Goal: Task Accomplishment & Management: Complete application form

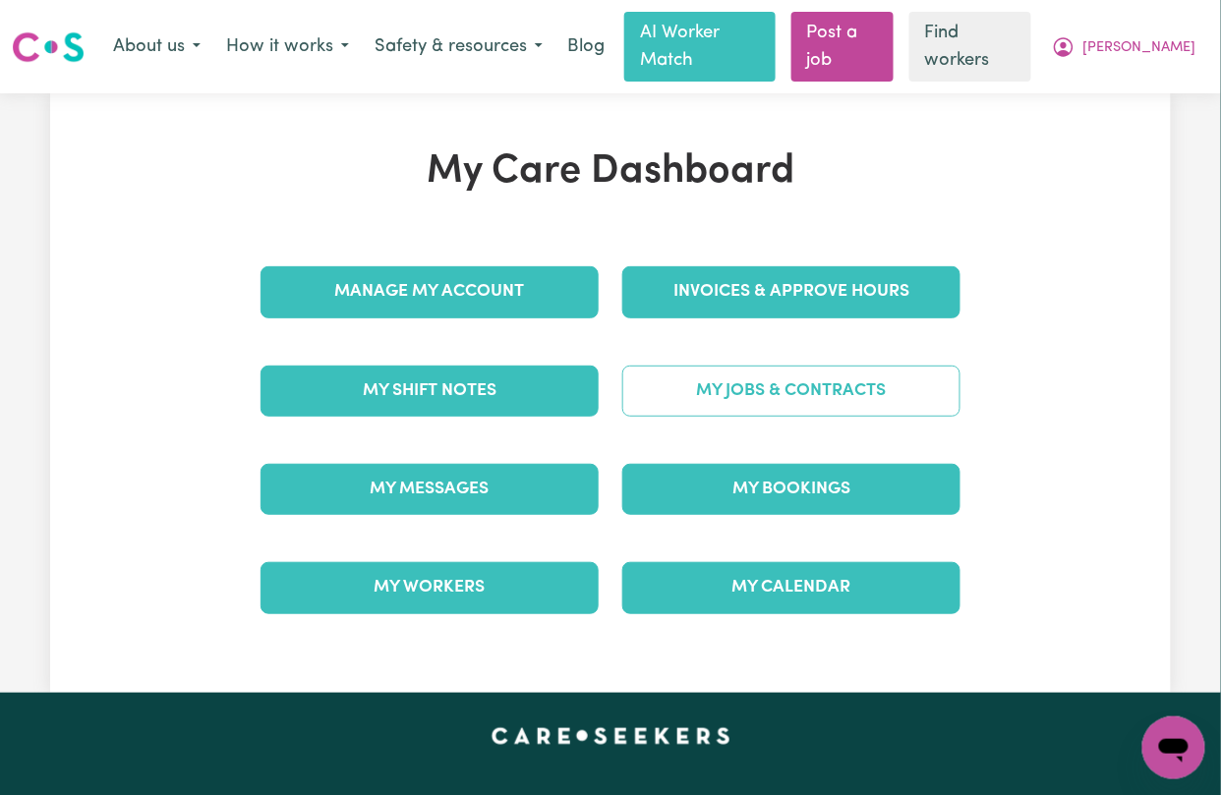
click at [704, 366] on link "My Jobs & Contracts" at bounding box center [791, 391] width 338 height 51
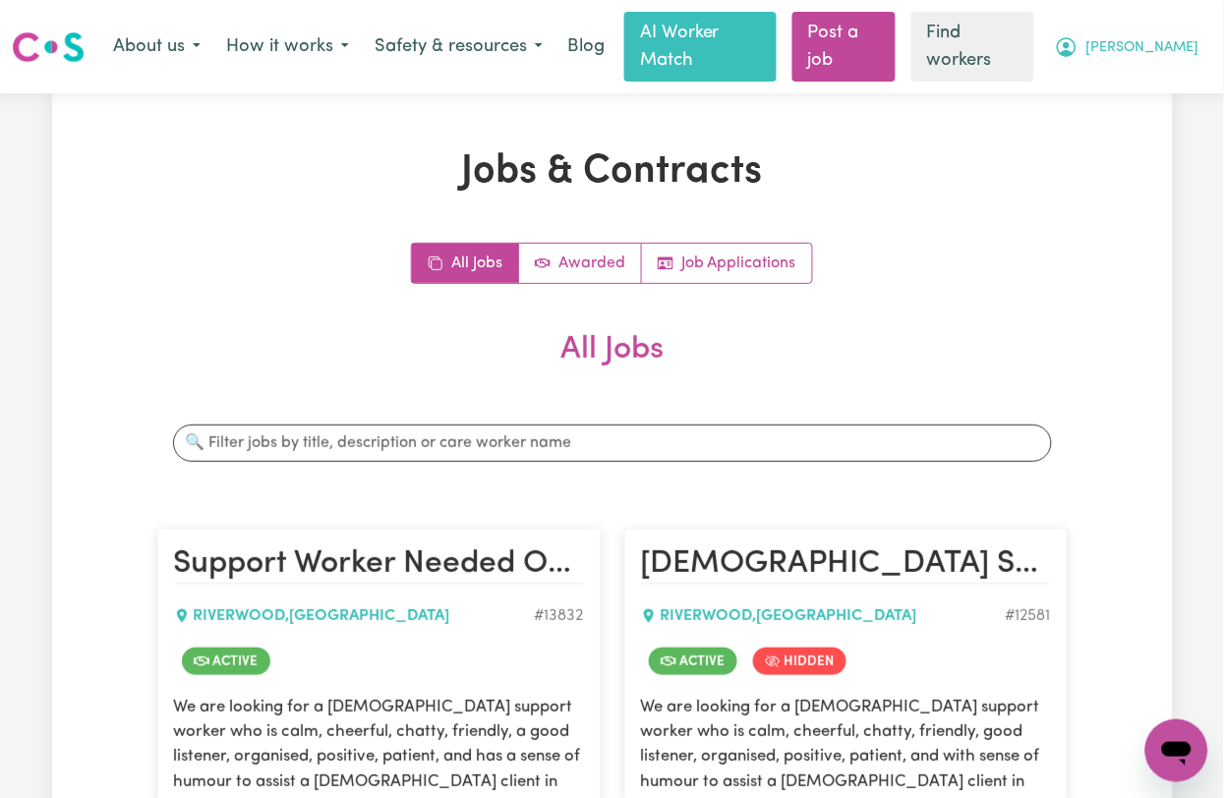
click at [1078, 35] on icon "My Account" at bounding box center [1067, 47] width 24 height 24
click at [1113, 115] on link "Logout" at bounding box center [1133, 125] width 155 height 37
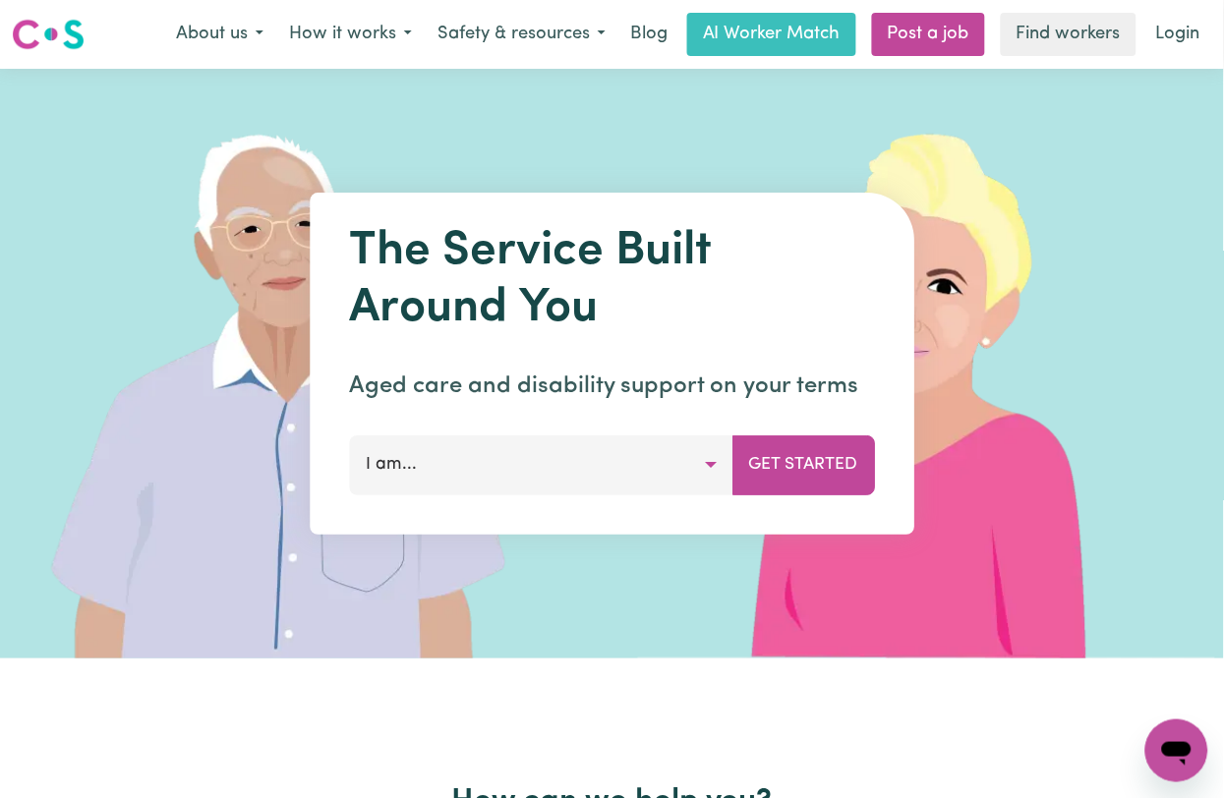
click at [1200, 49] on link "Login" at bounding box center [1178, 34] width 68 height 43
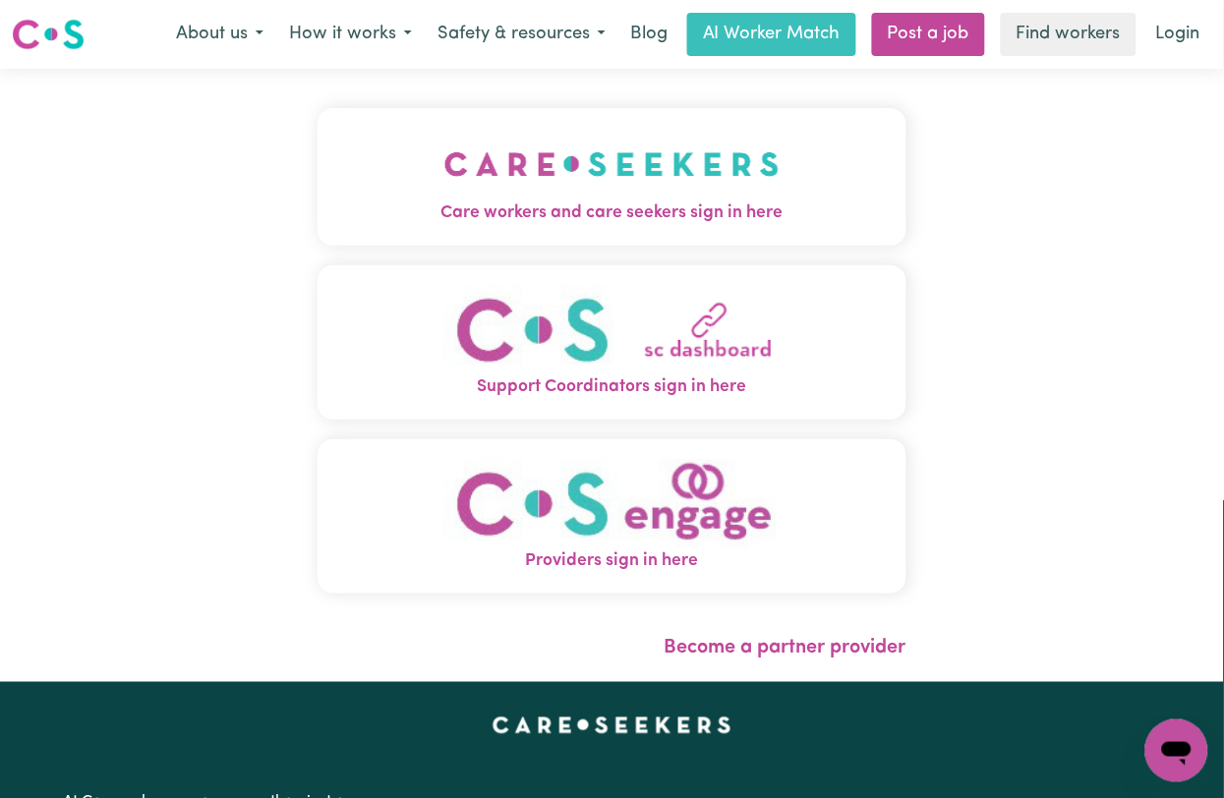
click at [941, 63] on nav "Menu About us How it works Safety & resources Blog AI Worker Match Post a job F…" at bounding box center [612, 34] width 1224 height 69
click at [932, 38] on link "Post a job" at bounding box center [928, 34] width 113 height 43
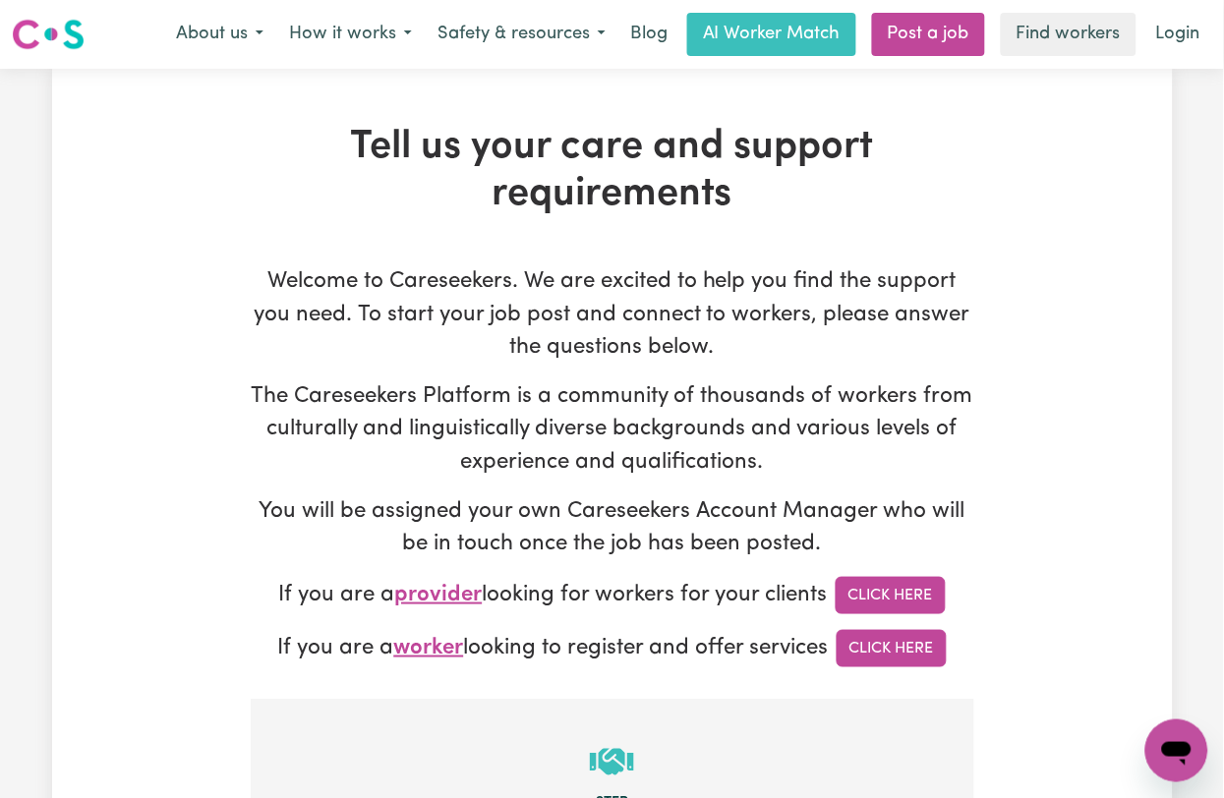
scroll to position [393, 0]
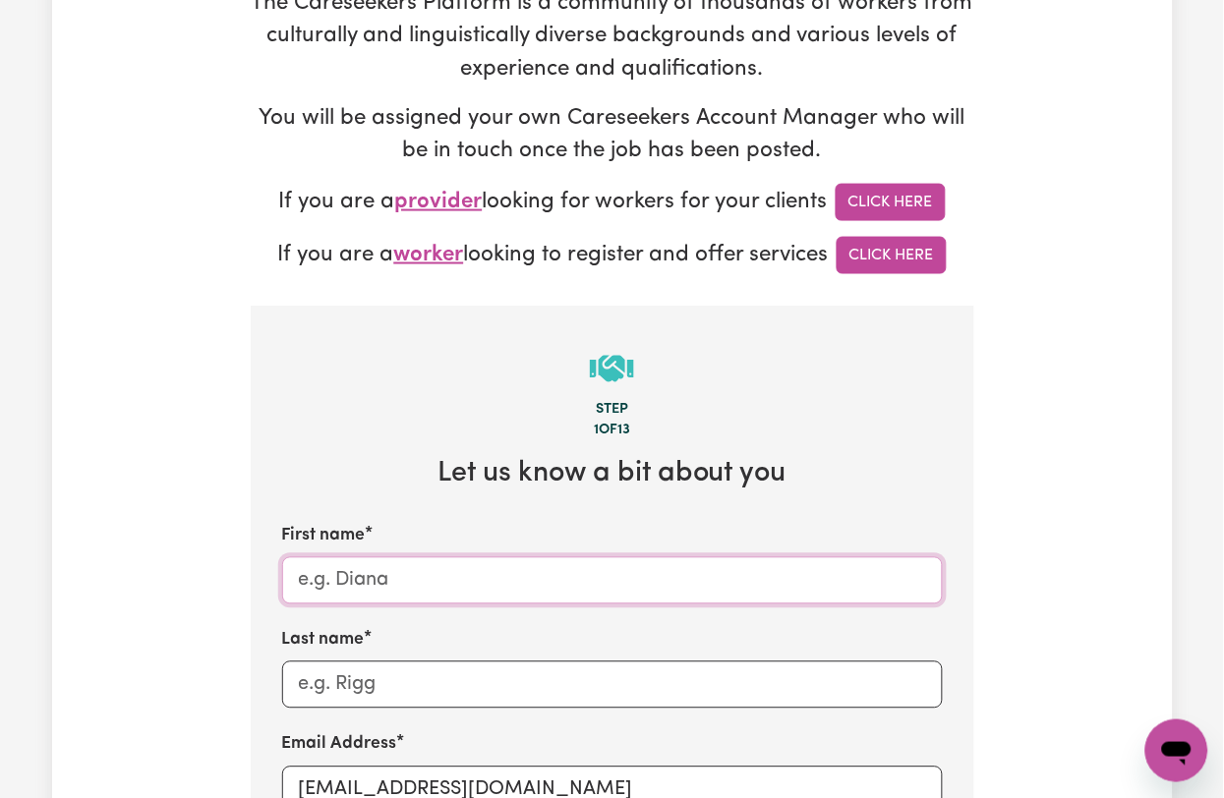
drag, startPoint x: 346, startPoint y: 604, endPoint x: 358, endPoint y: 605, distance: 11.8
click at [348, 605] on input "First name" at bounding box center [612, 580] width 661 height 47
paste input "Sani Lee - East Killara - NSW"
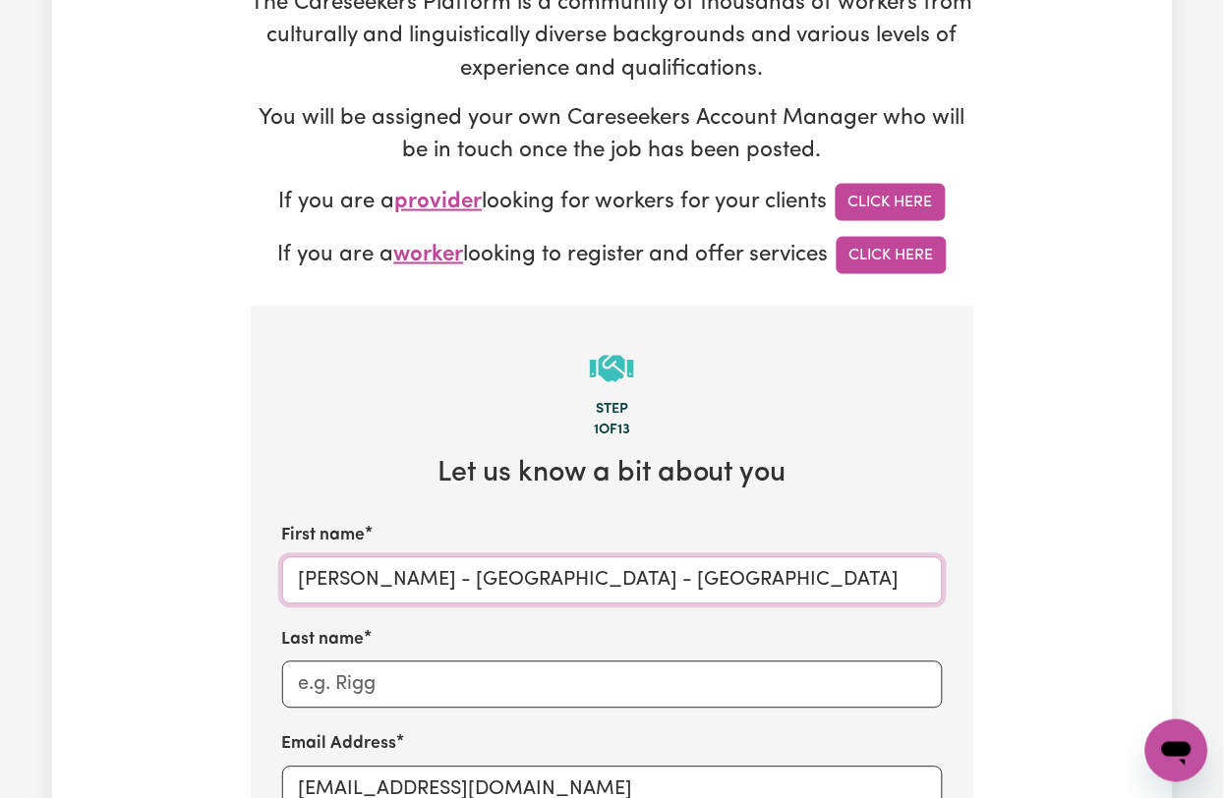
drag, startPoint x: 342, startPoint y: 575, endPoint x: 872, endPoint y: 585, distance: 529.9
click at [872, 585] on input "Sani Lee - East Killara - NSW" at bounding box center [612, 580] width 661 height 47
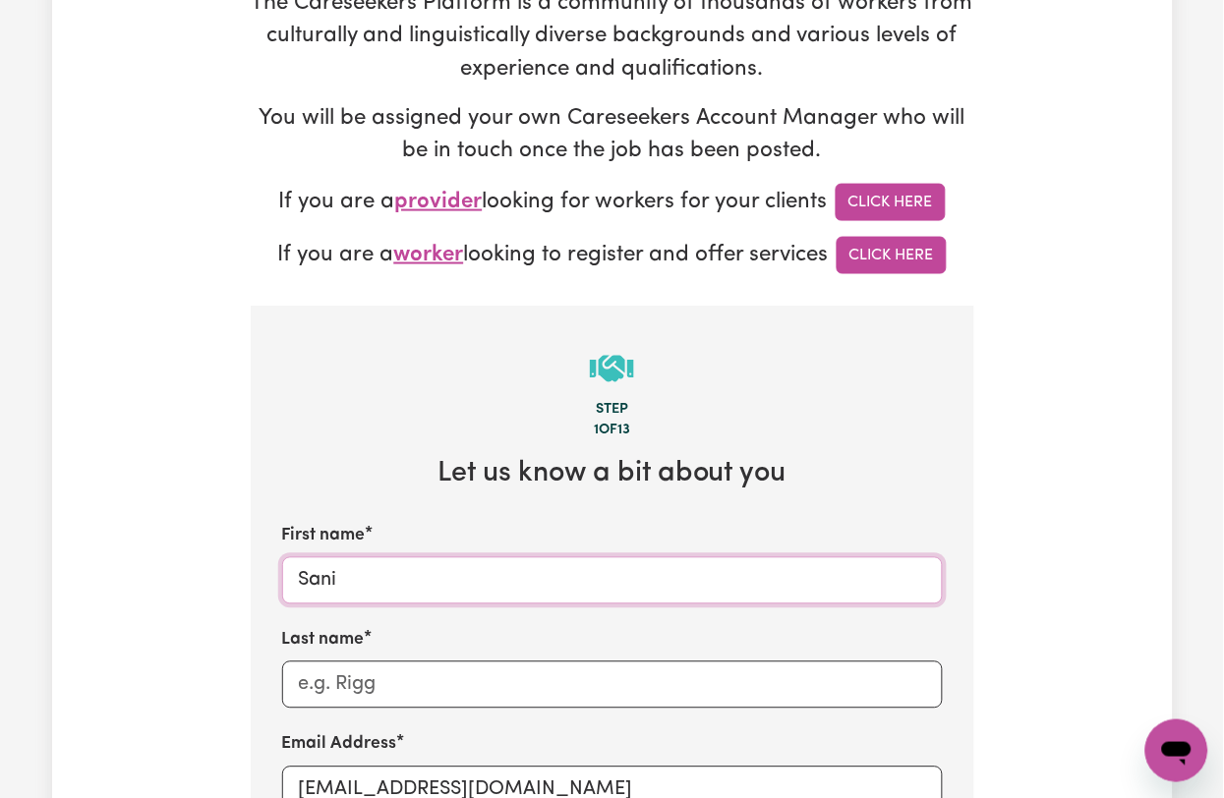
type input "Sani"
click at [357, 688] on input "Last name" at bounding box center [612, 685] width 661 height 47
paste input "Lee - East Killara - NSW"
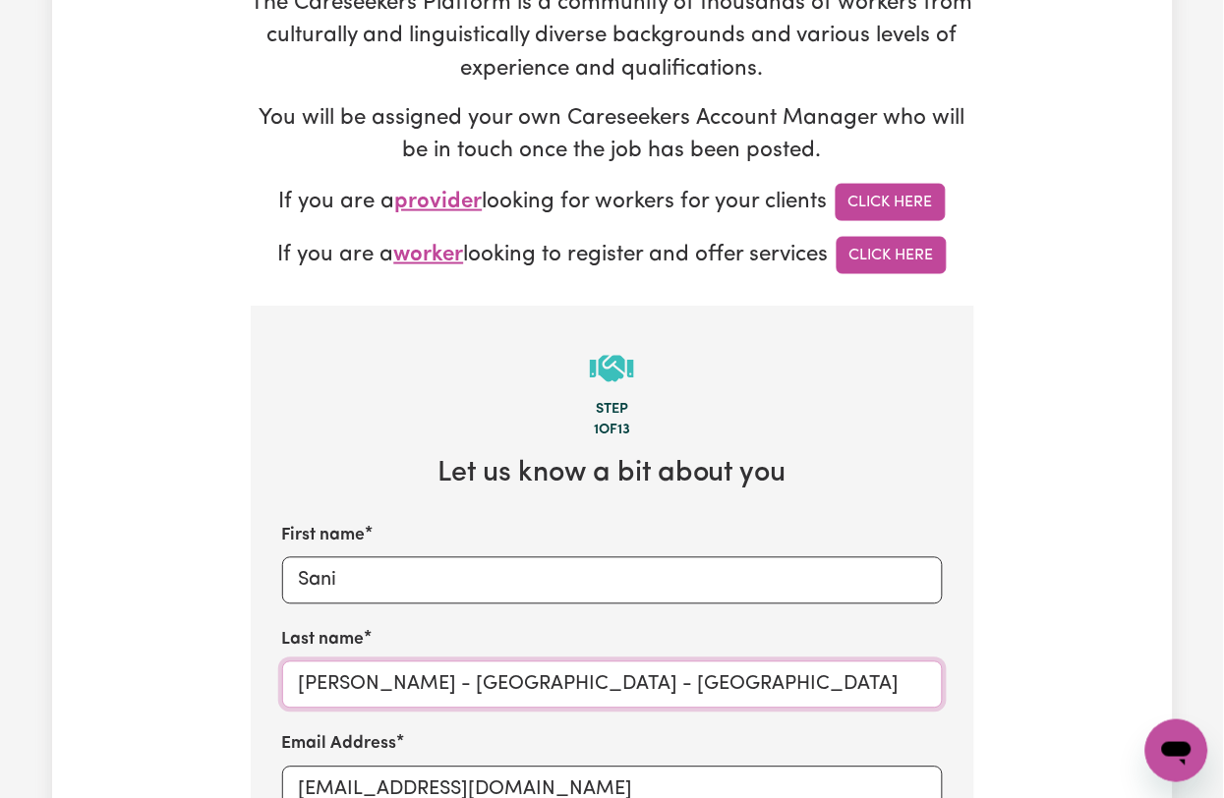
scroll to position [655, 0]
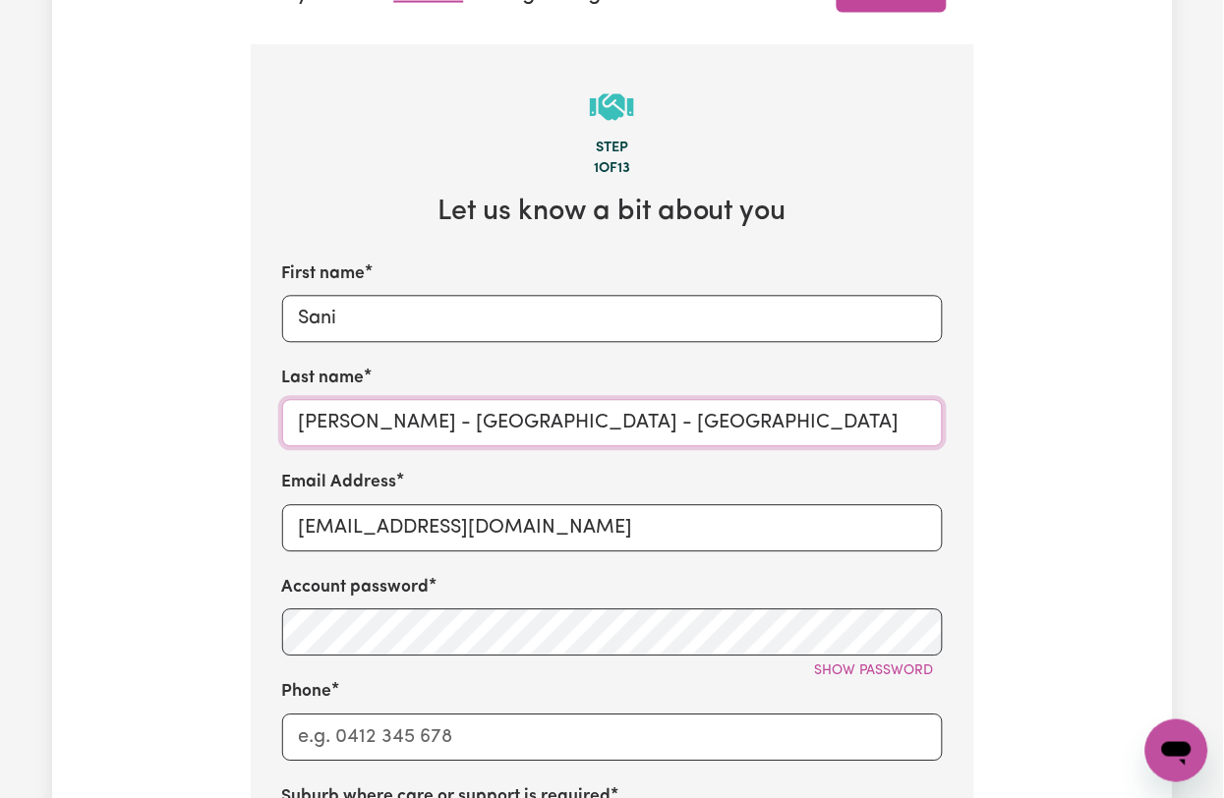
type input "Lee - East Killara - NSW"
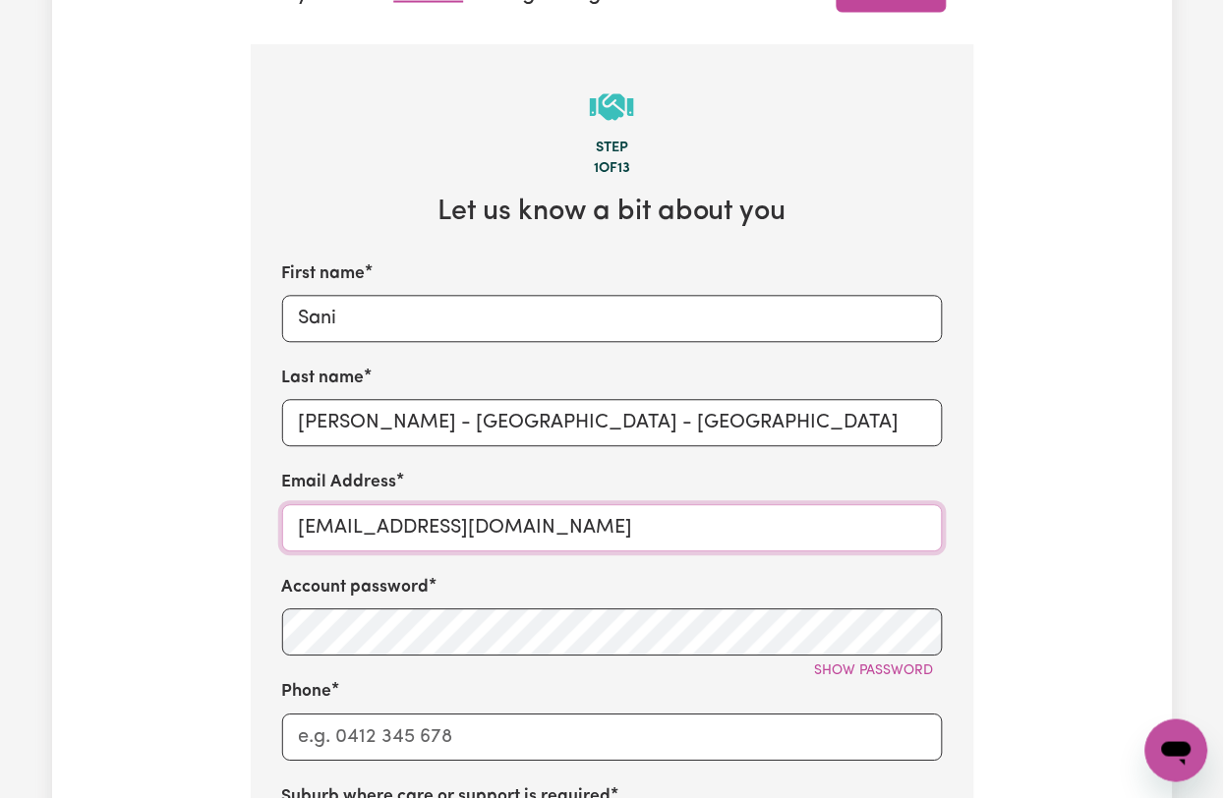
drag, startPoint x: 482, startPoint y: 522, endPoint x: 496, endPoint y: 529, distance: 16.3
click at [482, 522] on input "onboardingcs@careseekers.com.au" at bounding box center [612, 528] width 661 height 47
paste input "SaniLeeEastKillara"
type input "SaniLeeEastKillara@careseekers.com.au"
click at [900, 675] on span "Show password" at bounding box center [874, 672] width 119 height 15
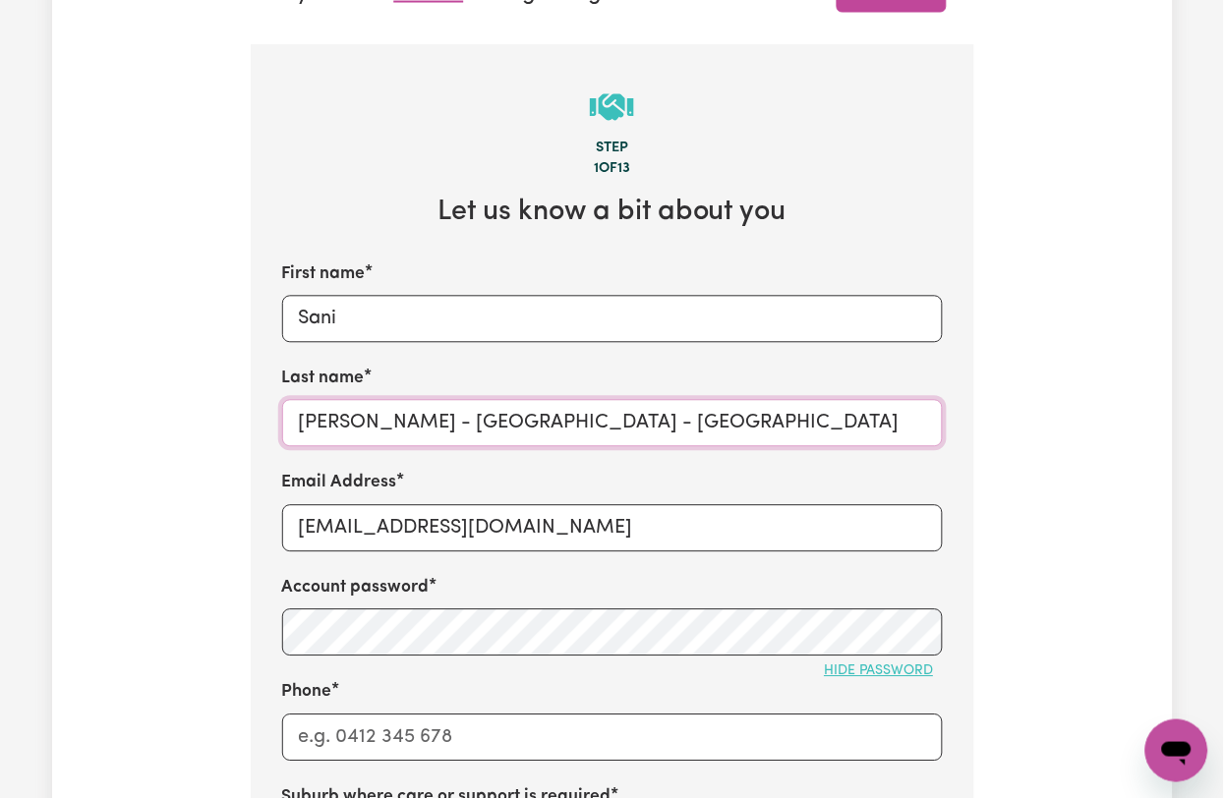
drag, startPoint x: 331, startPoint y: 424, endPoint x: 766, endPoint y: 443, distance: 434.9
click at [766, 443] on input "Lee - East Killara - NSW" at bounding box center [612, 423] width 661 height 47
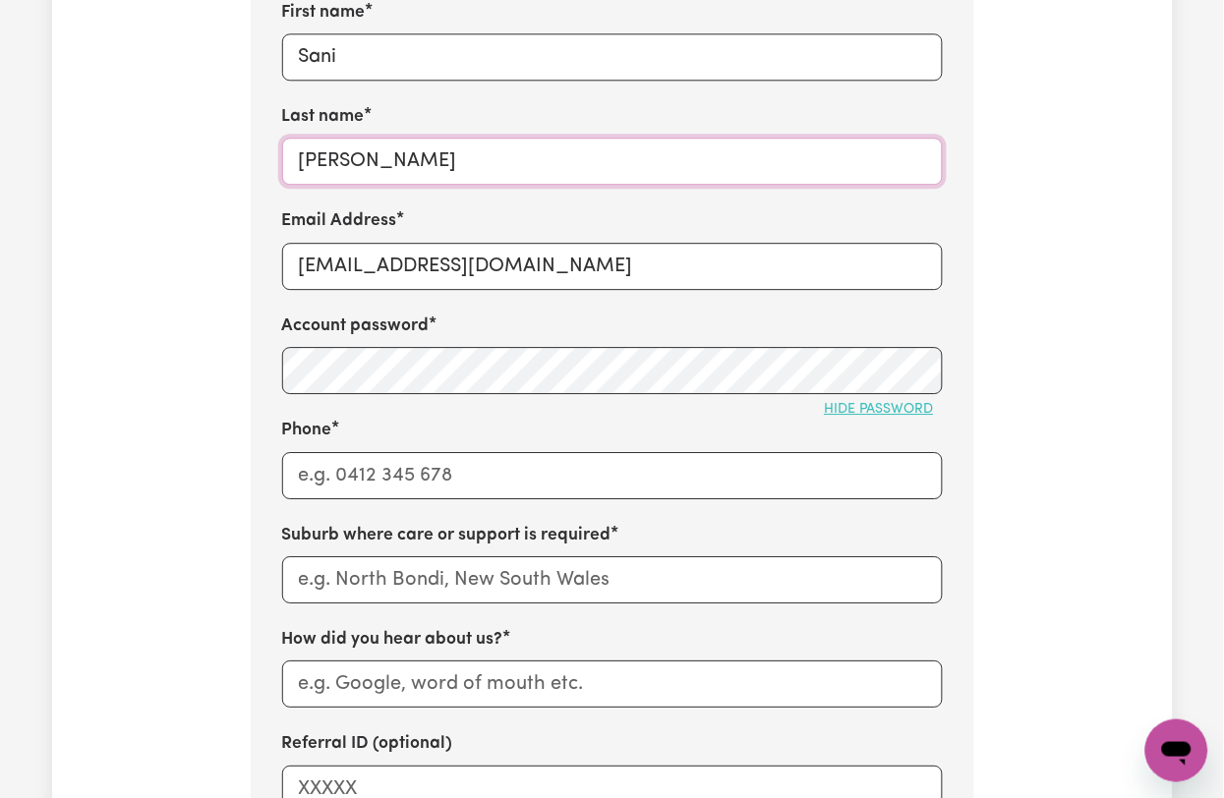
type input "Lee"
click at [388, 481] on input "Phone" at bounding box center [612, 475] width 661 height 47
paste input "- East Killara - NSW"
drag, startPoint x: 319, startPoint y: 472, endPoint x: 416, endPoint y: 471, distance: 96.3
click at [416, 471] on input "- East Killara - NSW" at bounding box center [612, 475] width 661 height 47
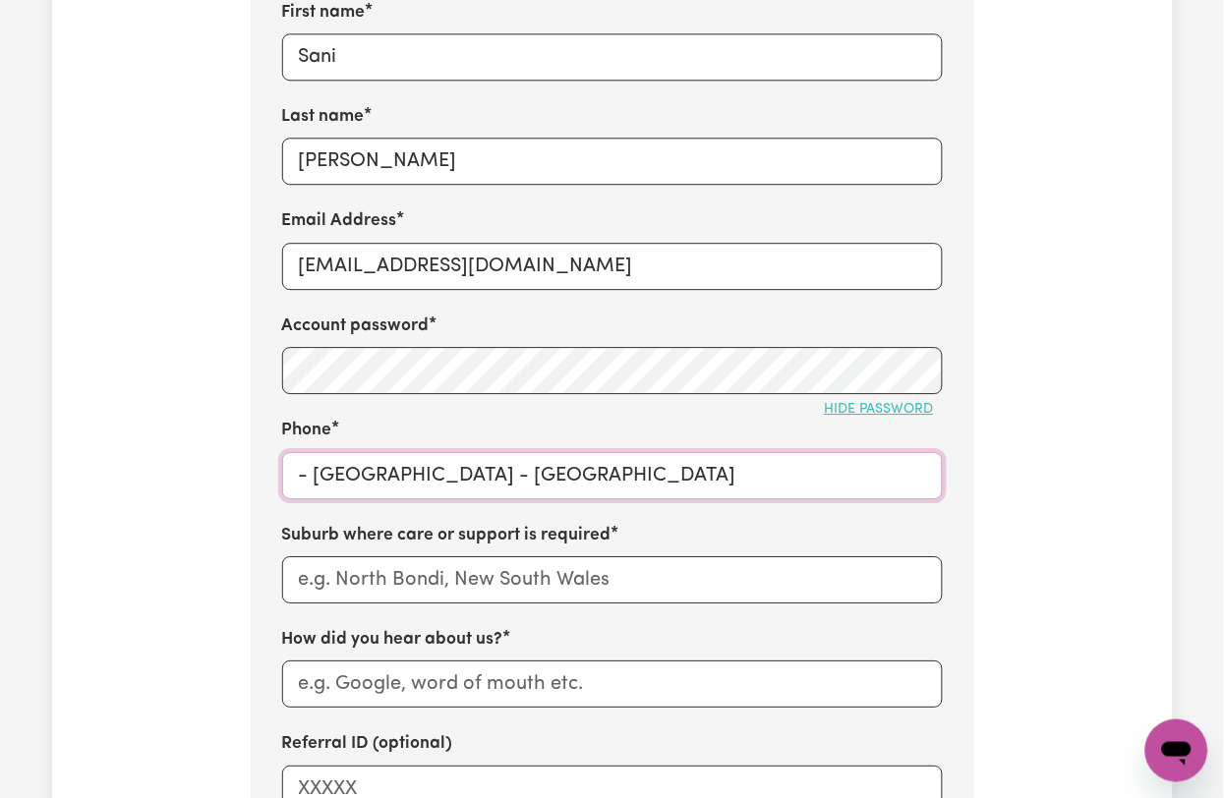
type input "- East Killara - NSW"
click at [350, 587] on input "text" at bounding box center [612, 579] width 661 height 47
paste input "East Killara"
type input "East Killara"
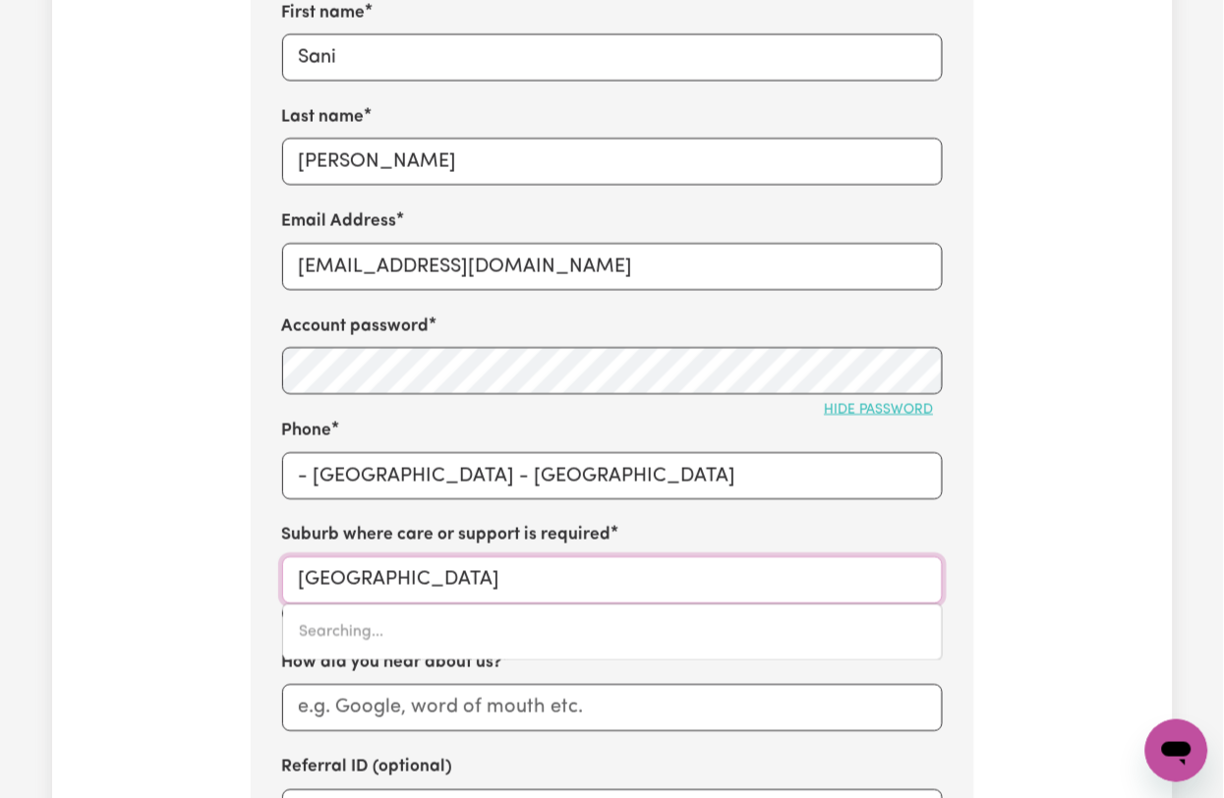
type input "East Killara, New South Wales, 2071"
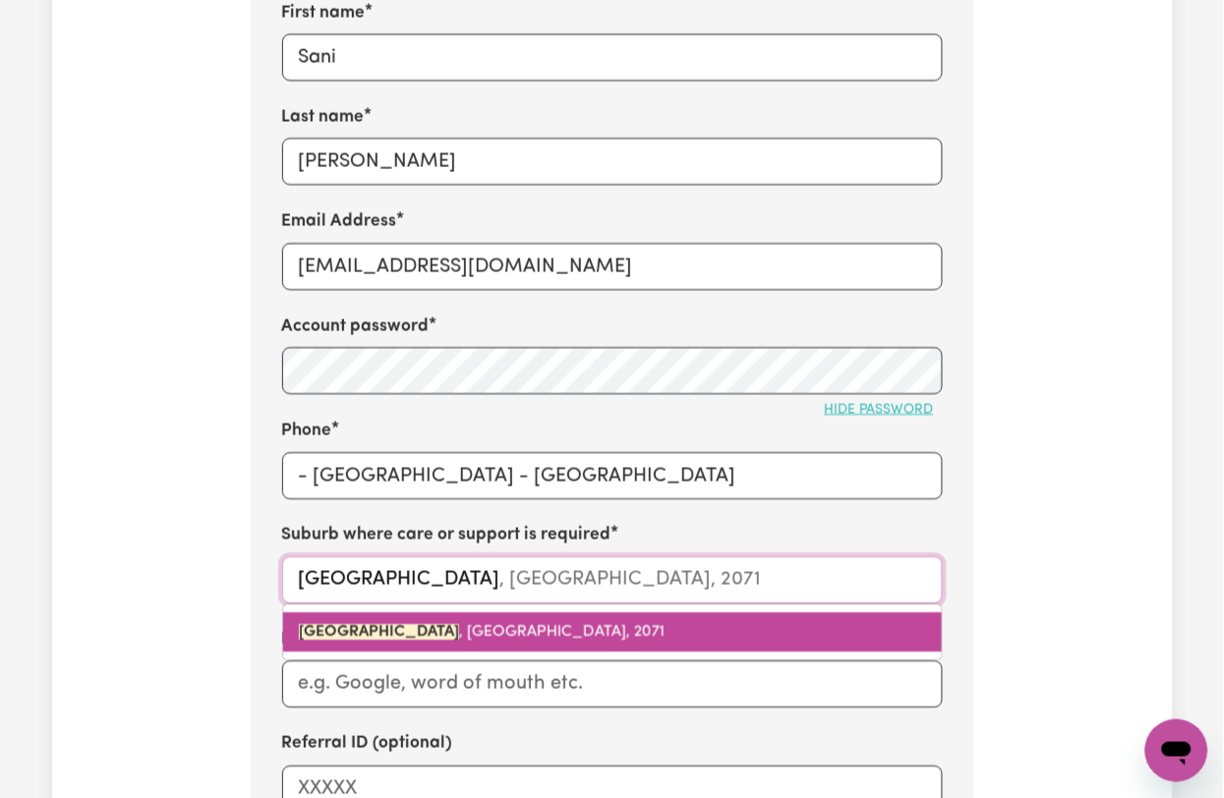
click at [354, 632] on mark "EAST KILLARA" at bounding box center [379, 632] width 160 height 16
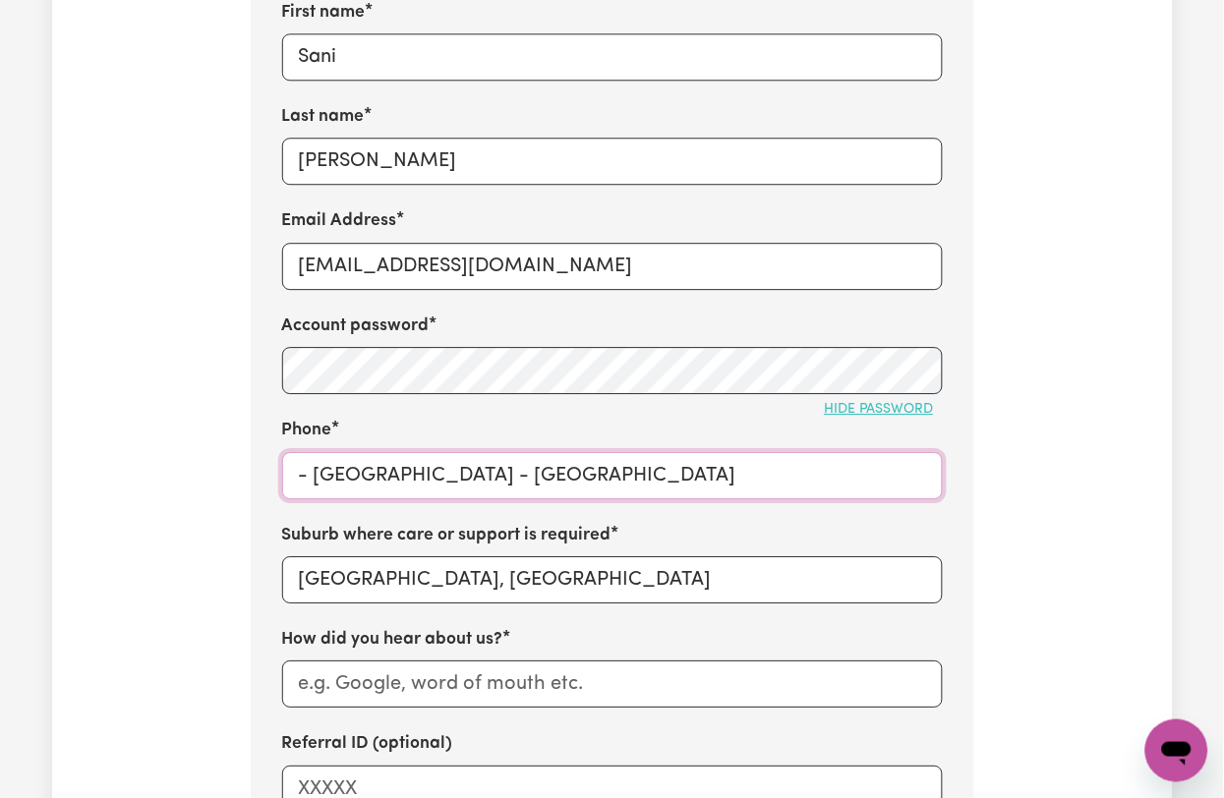
click at [437, 485] on input "- East Killara - NSW" at bounding box center [612, 475] width 661 height 47
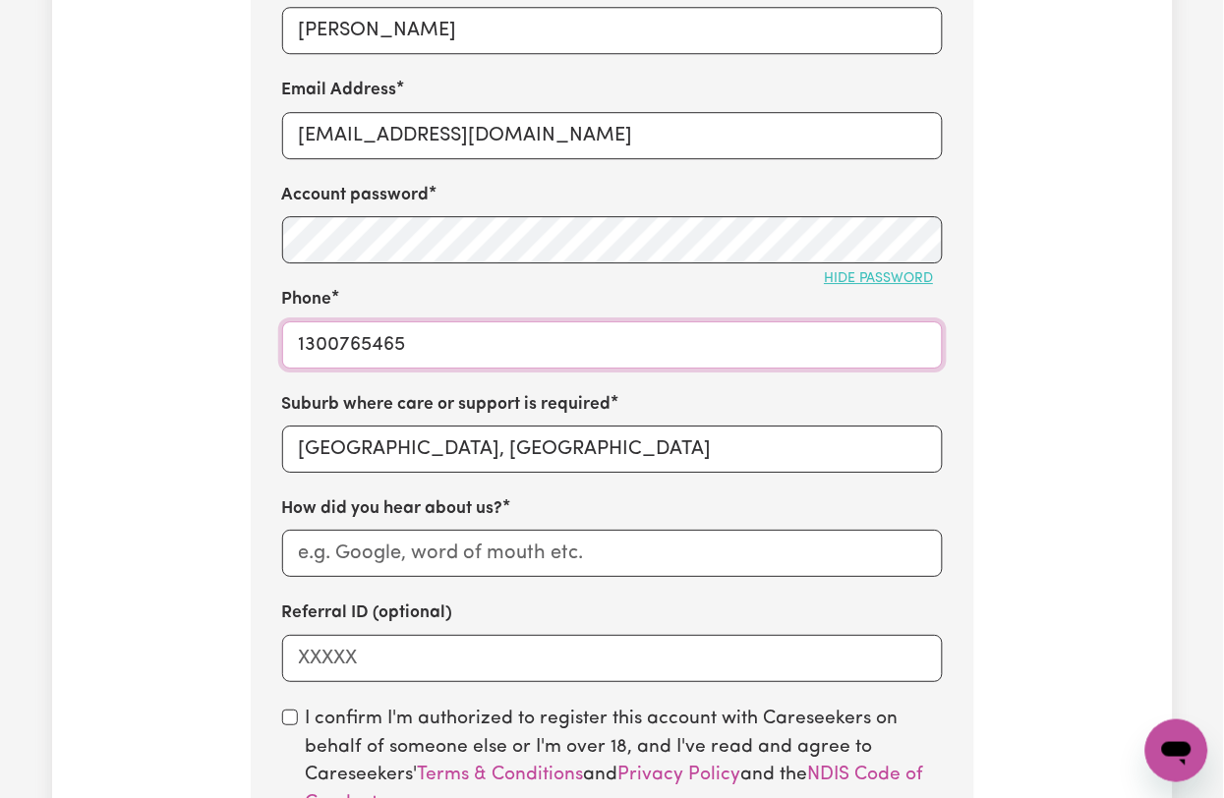
type input "1300765465"
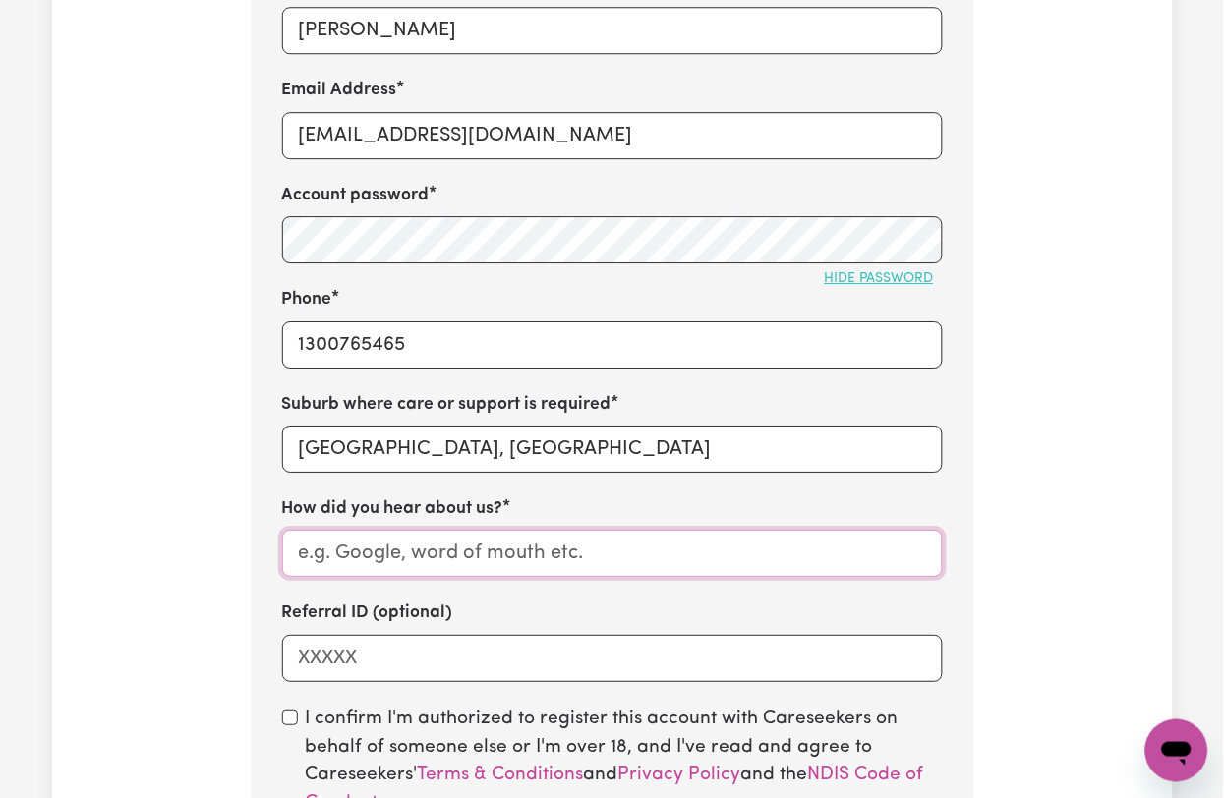
click at [347, 558] on input "How did you hear about us?" at bounding box center [612, 553] width 661 height 47
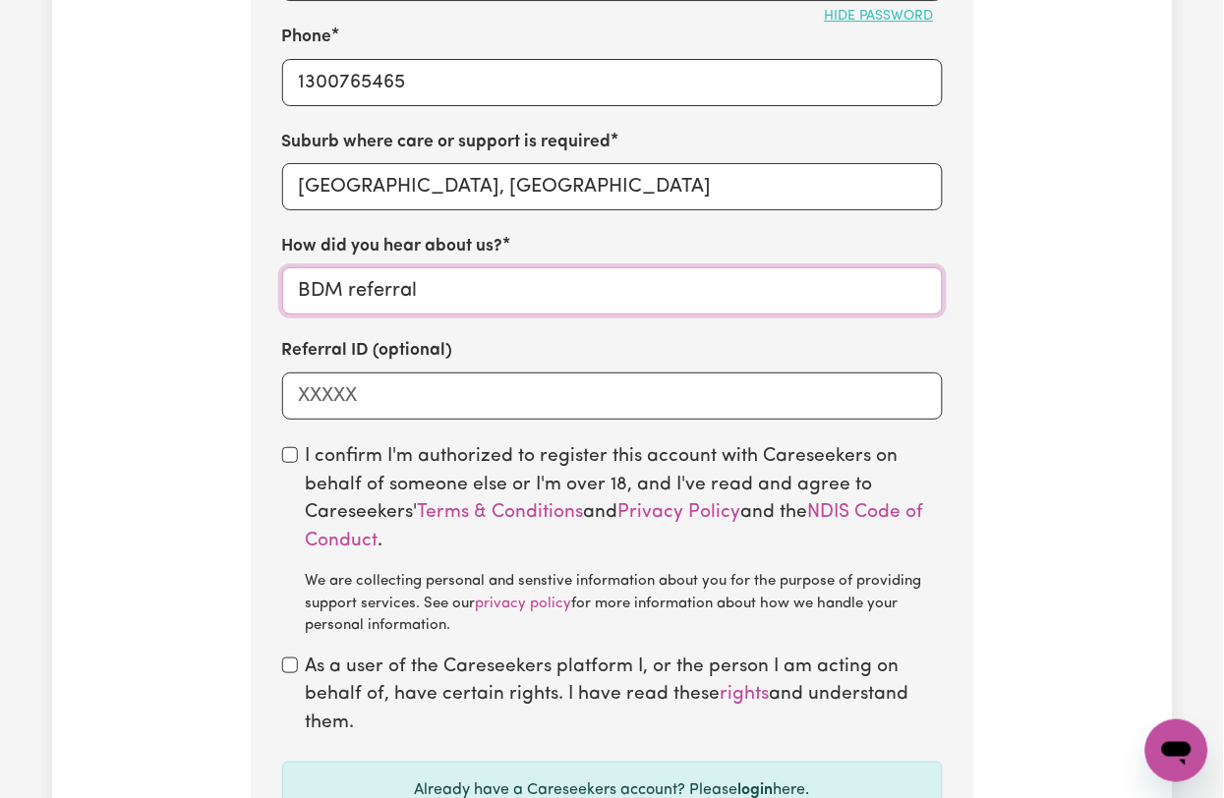
type input "BDM referral"
click at [295, 460] on input "checkbox" at bounding box center [290, 455] width 16 height 16
checkbox input "true"
click at [293, 677] on div "As a user of the Careseekers platform I, or the person I am acting on behalf of…" at bounding box center [612, 696] width 661 height 85
click at [289, 665] on input "checkbox" at bounding box center [290, 666] width 16 height 16
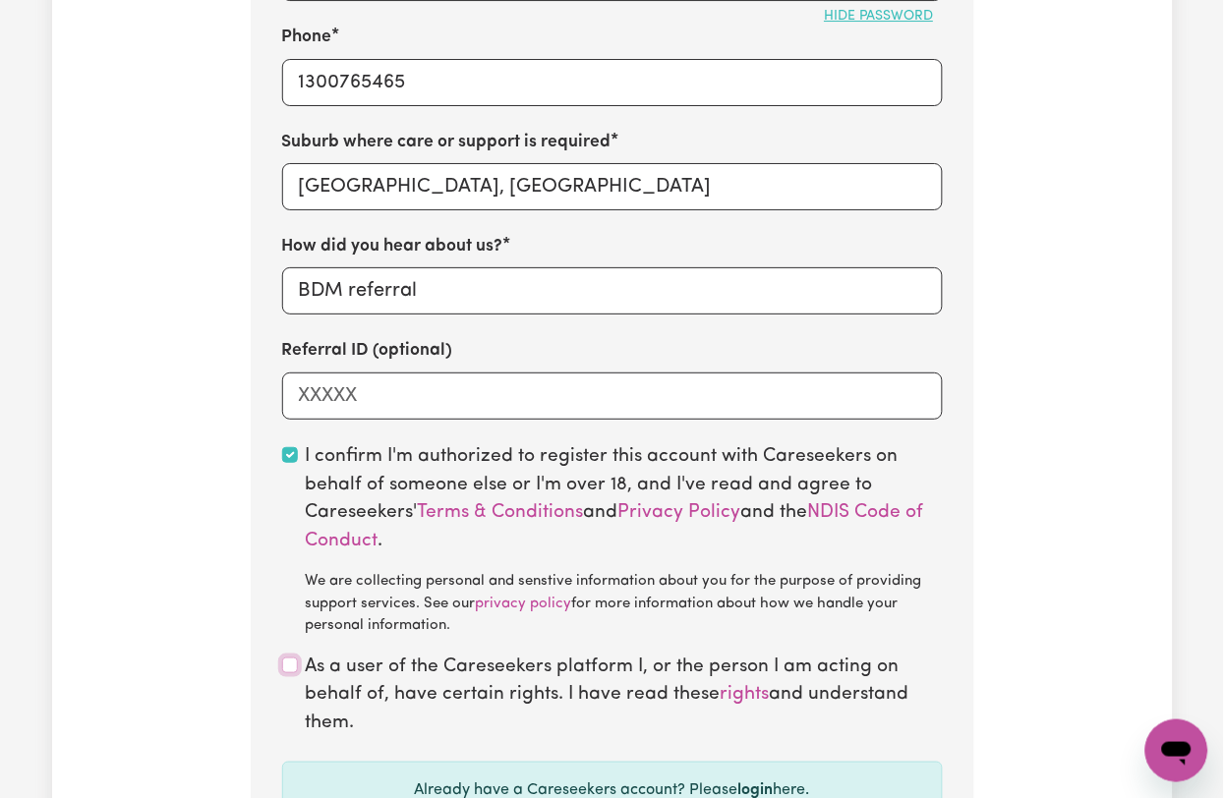
checkbox input "true"
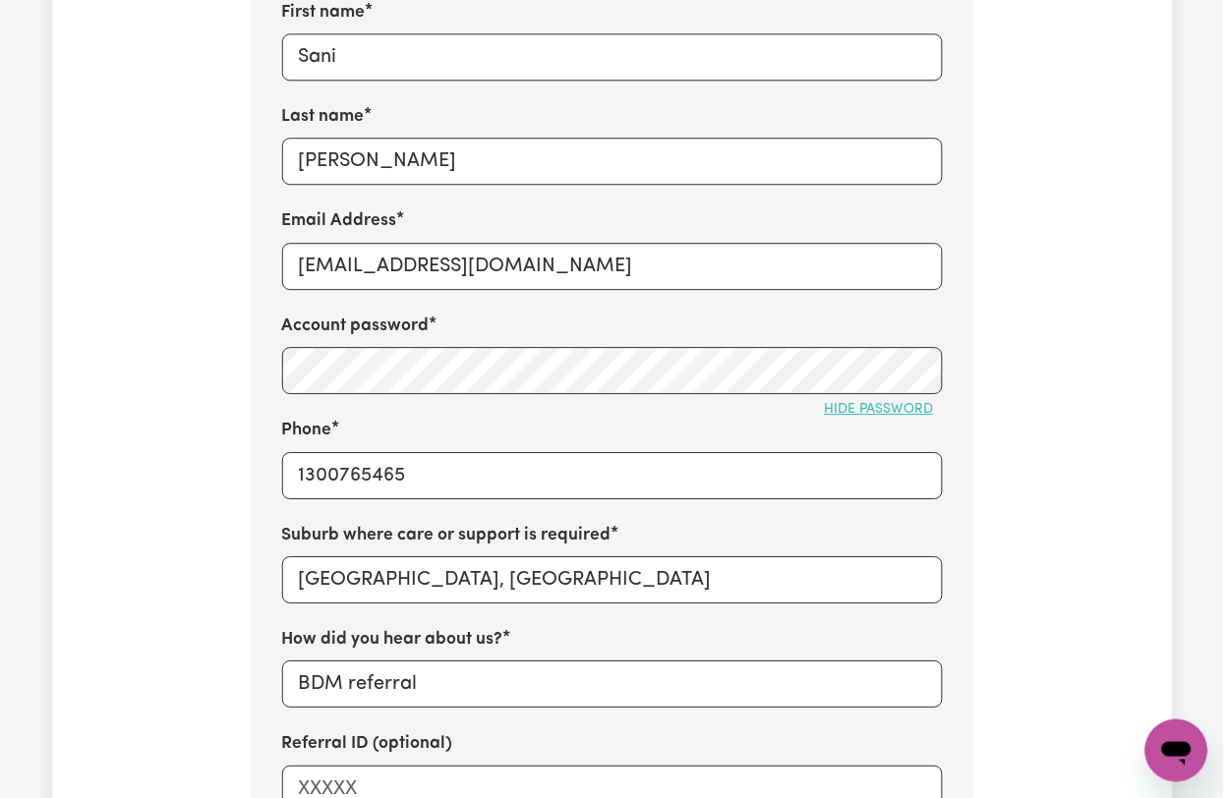
scroll to position [786, 0]
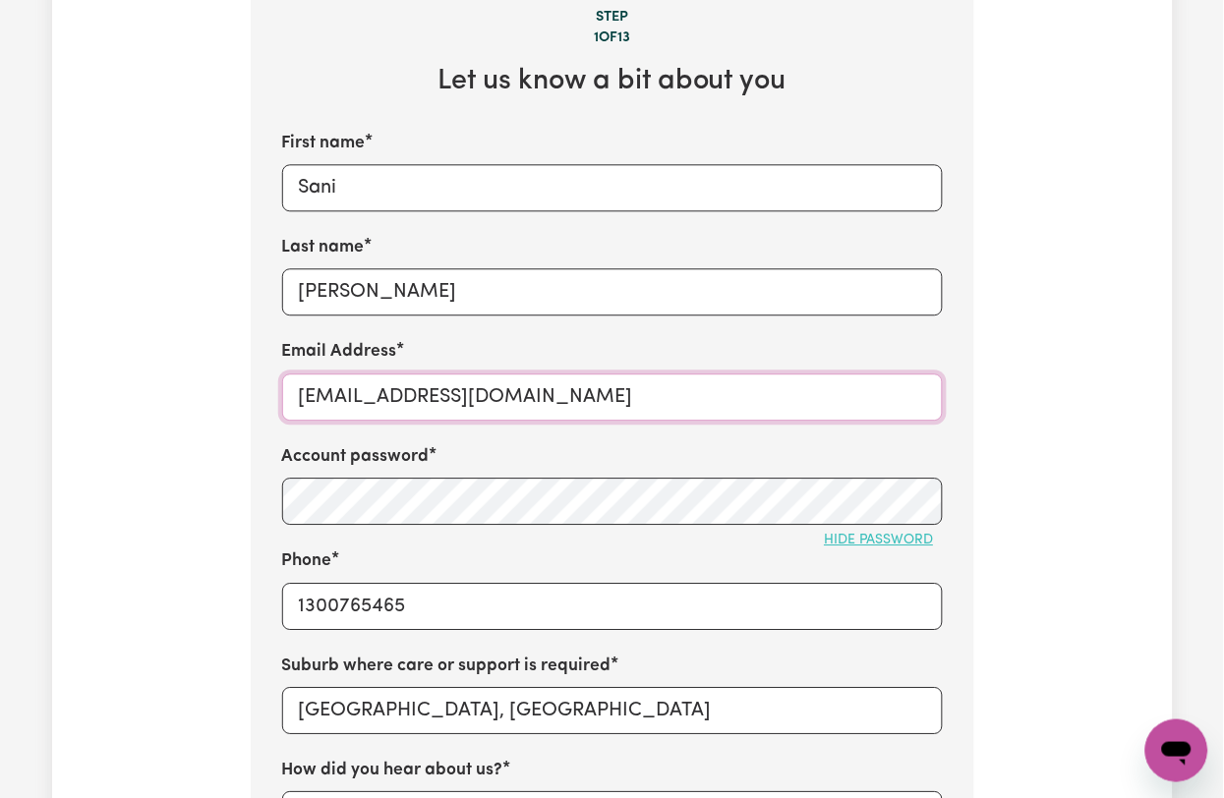
click at [449, 405] on input "SaniLeeEastKillara@careseekers.com.au" at bounding box center [612, 397] width 661 height 47
click at [414, 403] on input "SaniLeeEastKillara@careseekers.com.au" at bounding box center [612, 397] width 661 height 47
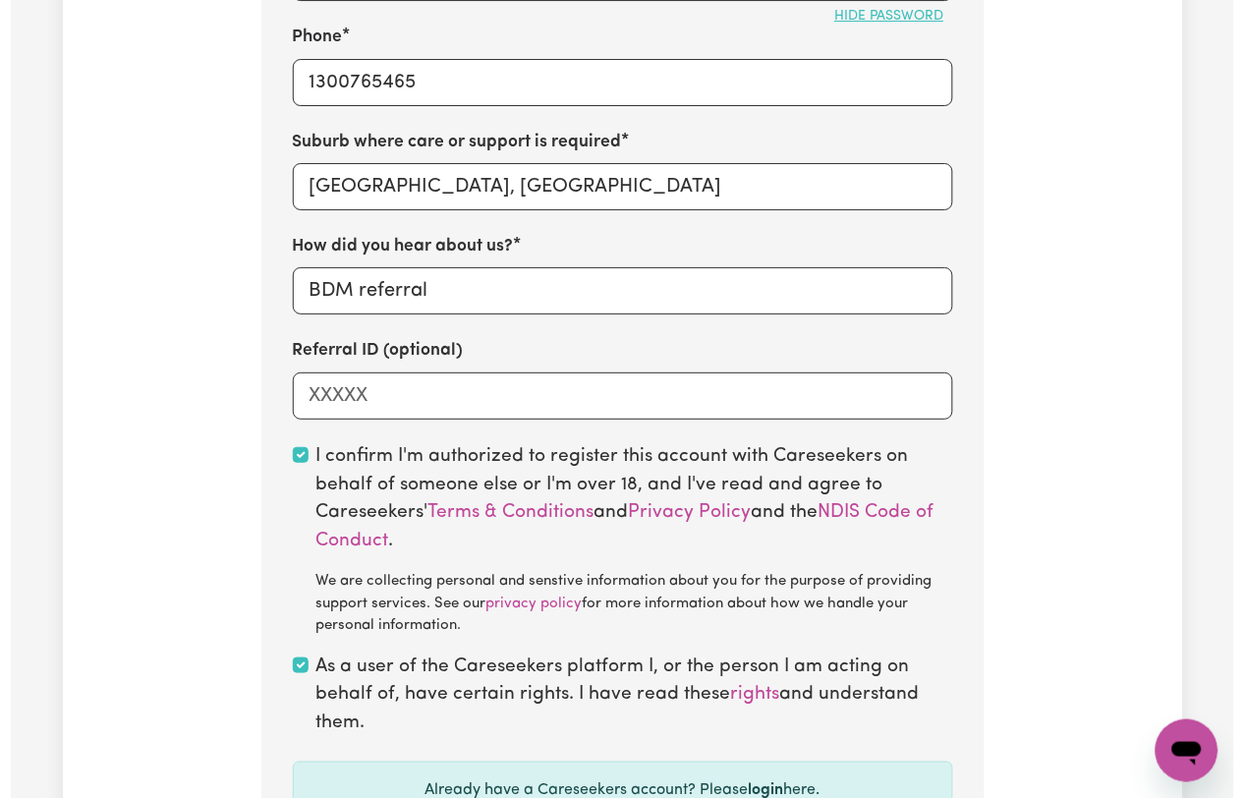
scroll to position [1704, 0]
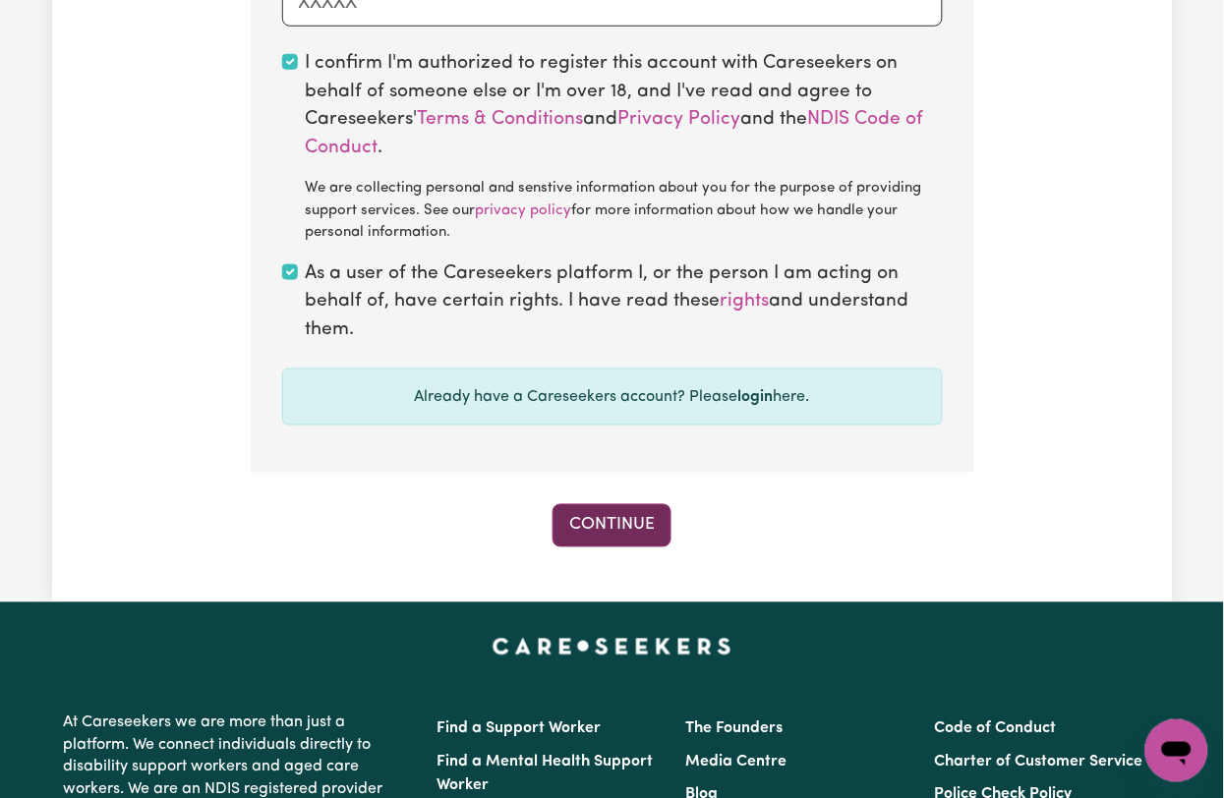
click at [600, 526] on button "Continue" at bounding box center [611, 525] width 119 height 43
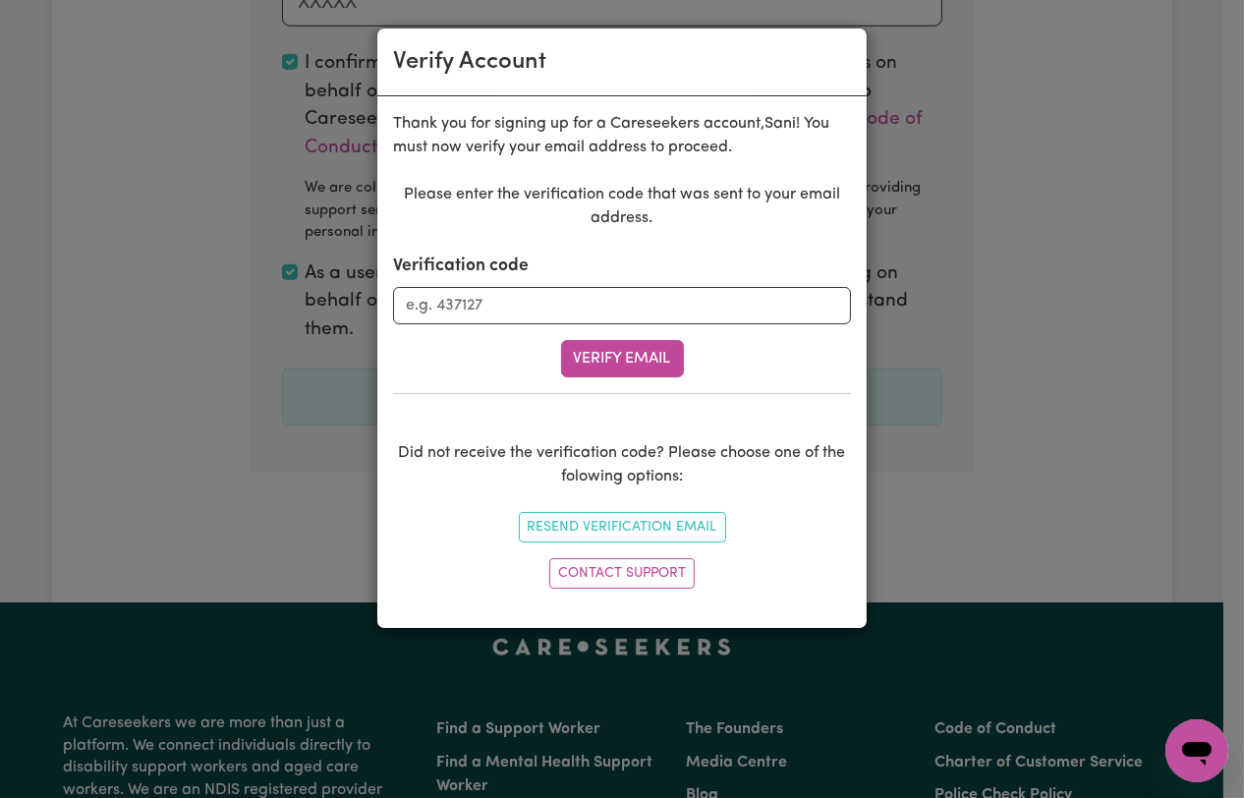
drag, startPoint x: 646, startPoint y: 270, endPoint x: 630, endPoint y: 307, distance: 39.6
click at [642, 275] on div "Verification code" at bounding box center [622, 289] width 458 height 71
click at [627, 312] on input "Verification code" at bounding box center [622, 305] width 458 height 37
paste input "968365"
type input "968365"
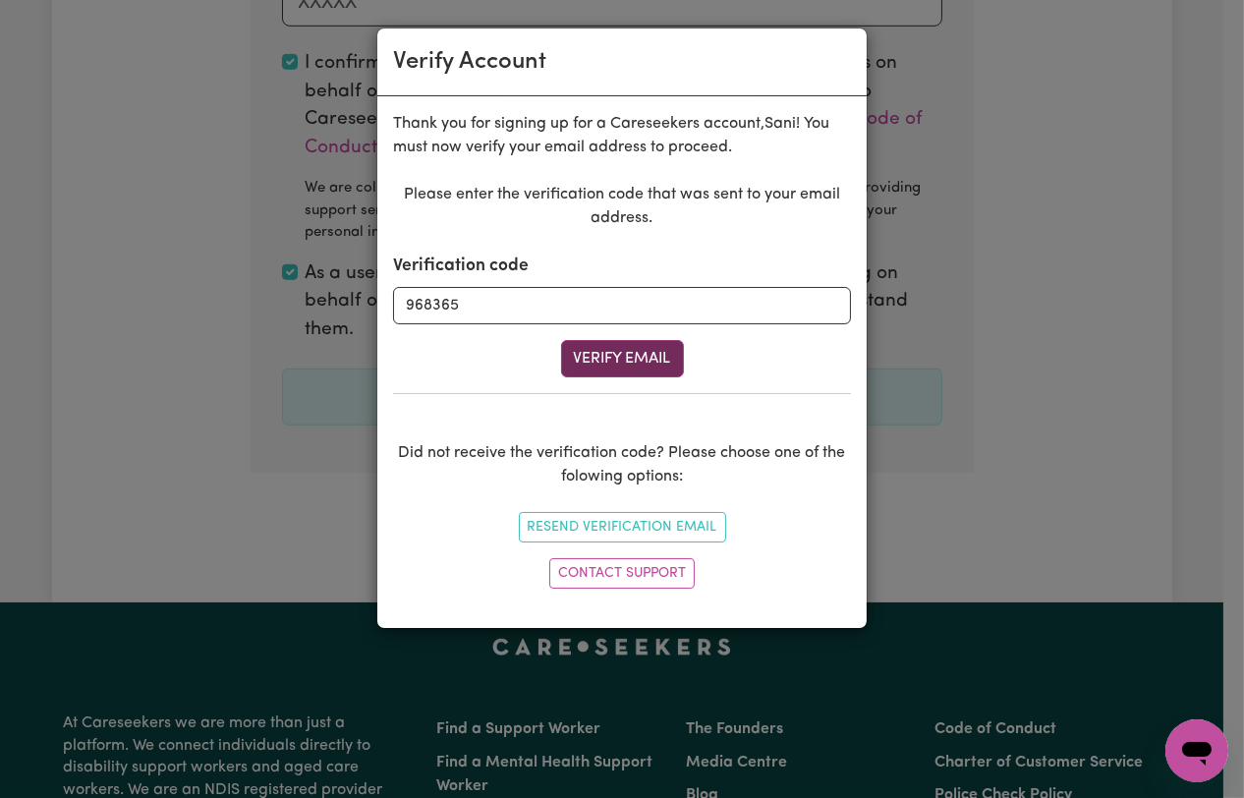
click at [623, 345] on button "Verify Email" at bounding box center [622, 358] width 123 height 37
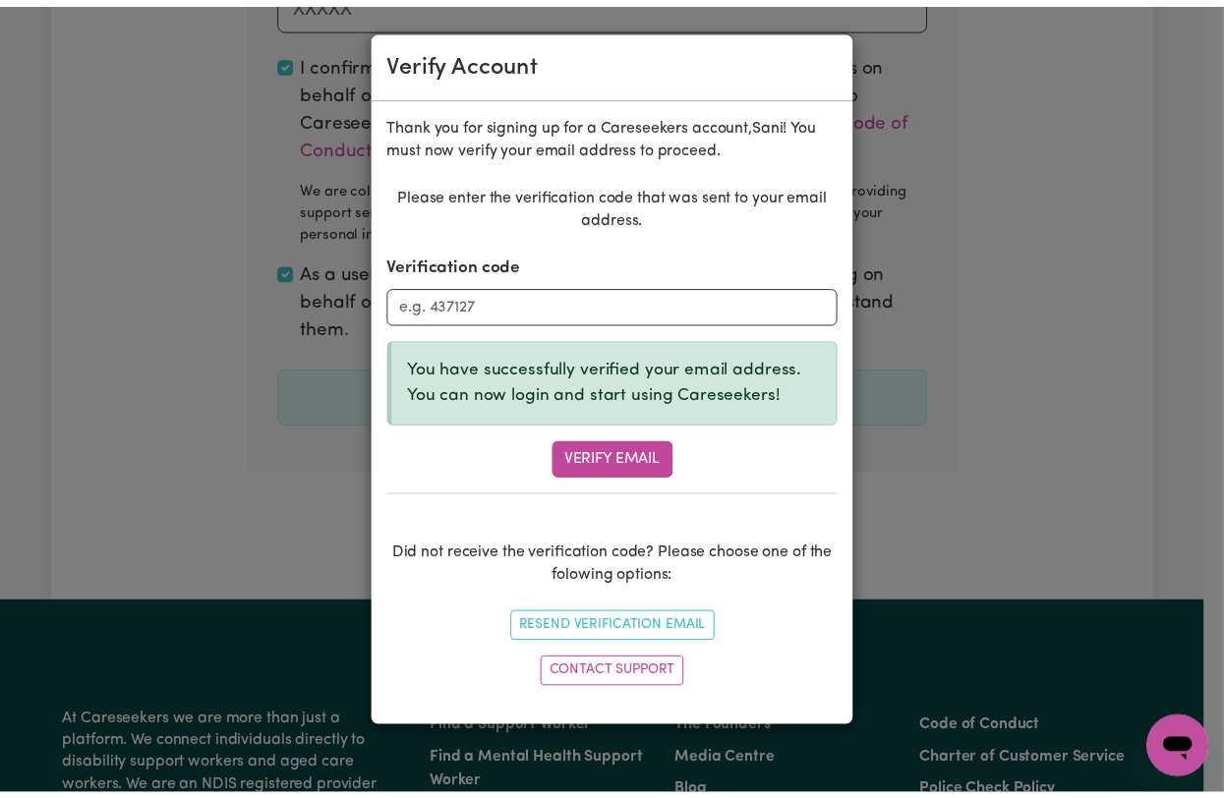
scroll to position [699, 0]
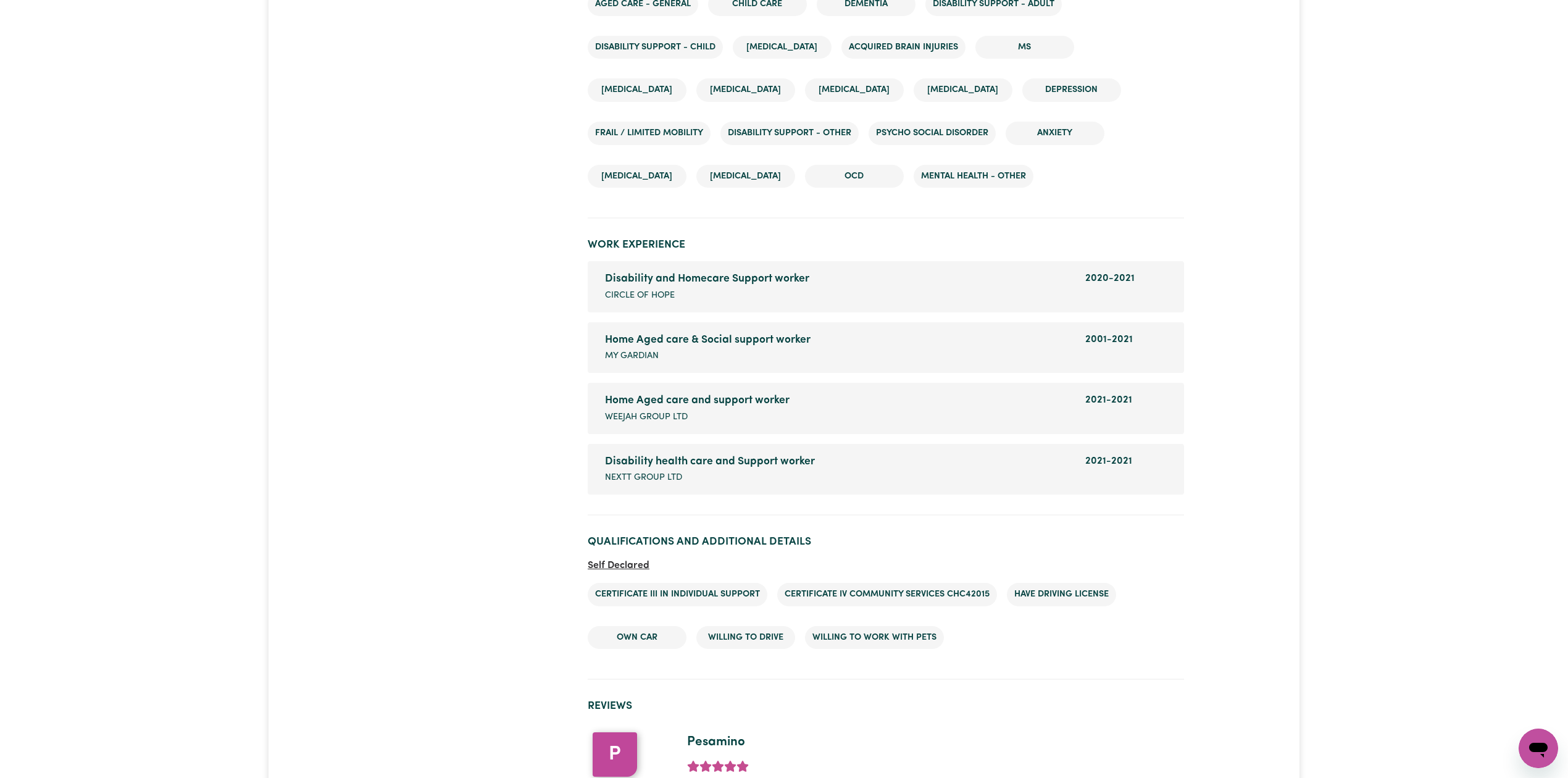
scroll to position [1788, 0]
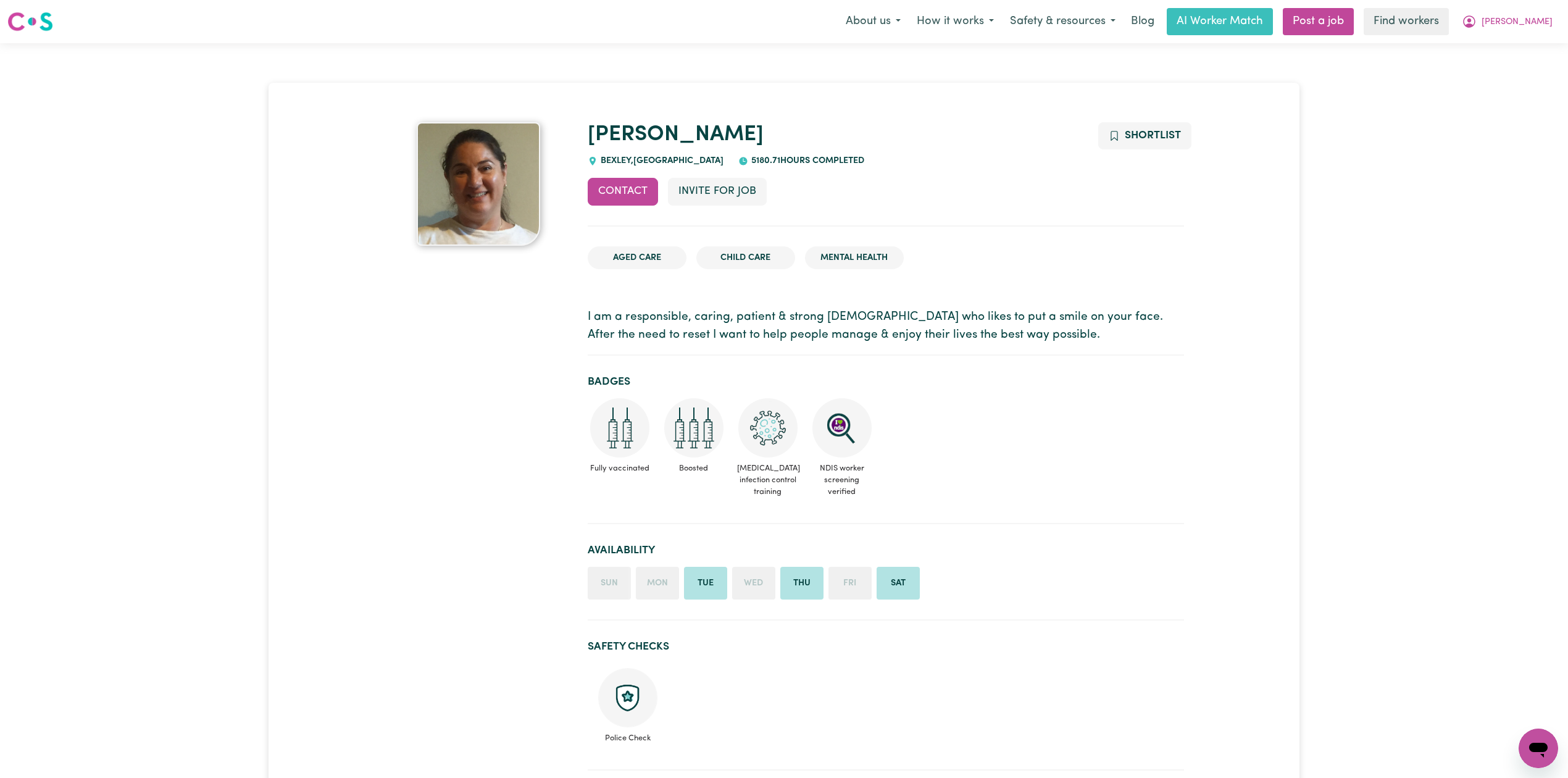
click at [603, 423] on img at bounding box center [620, 428] width 59 height 59
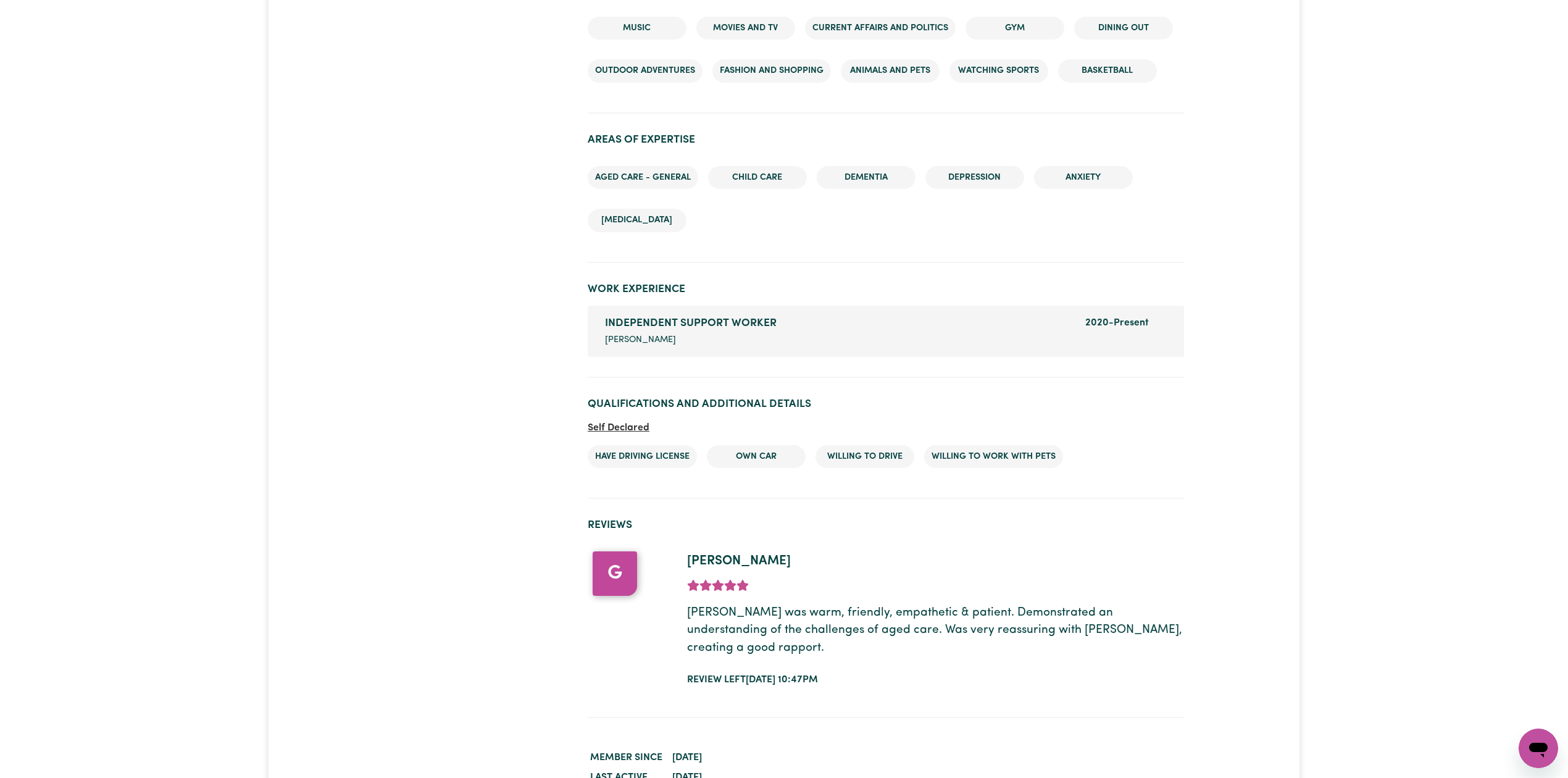
scroll to position [1363, 0]
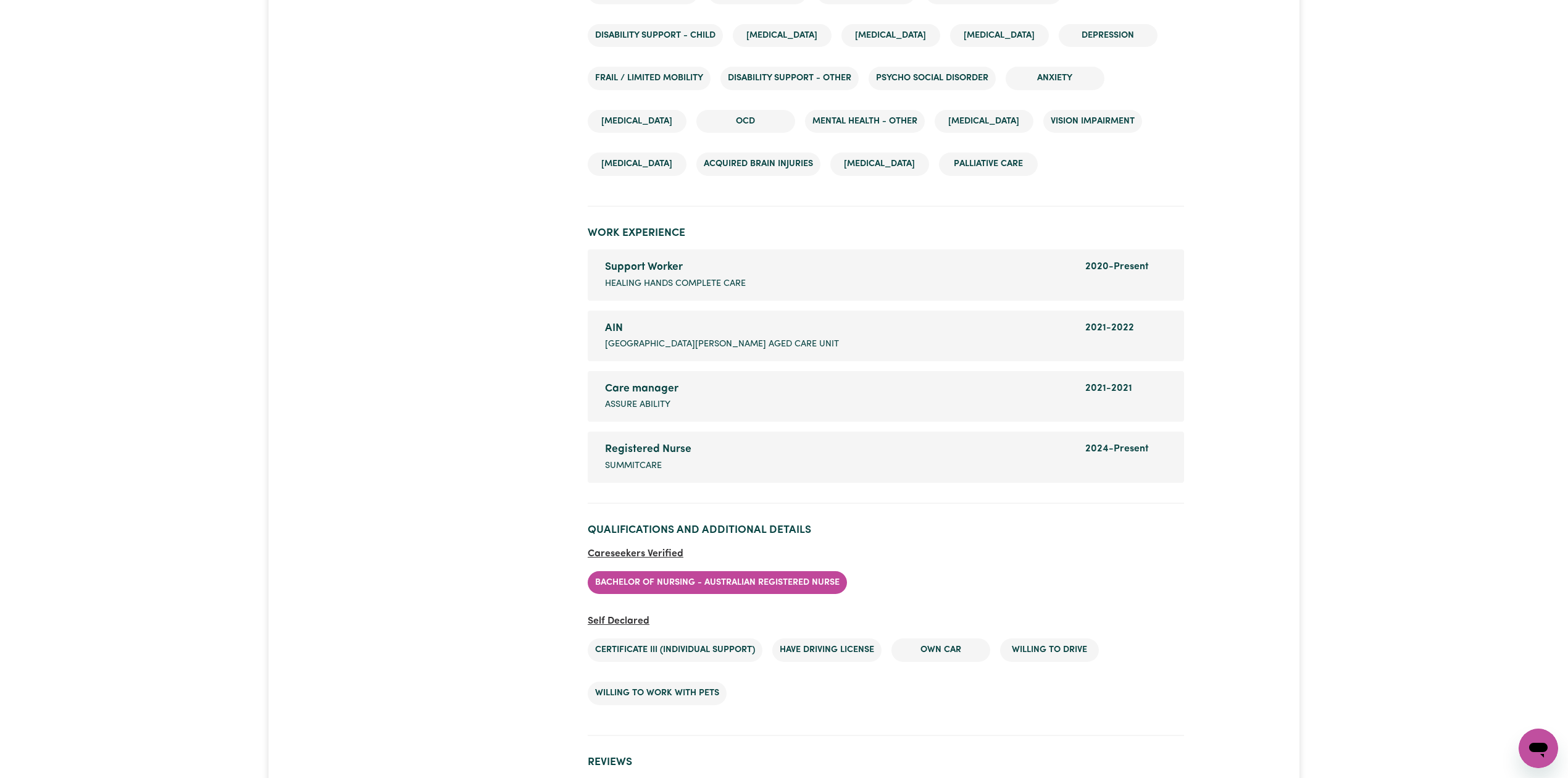
scroll to position [2000, 0]
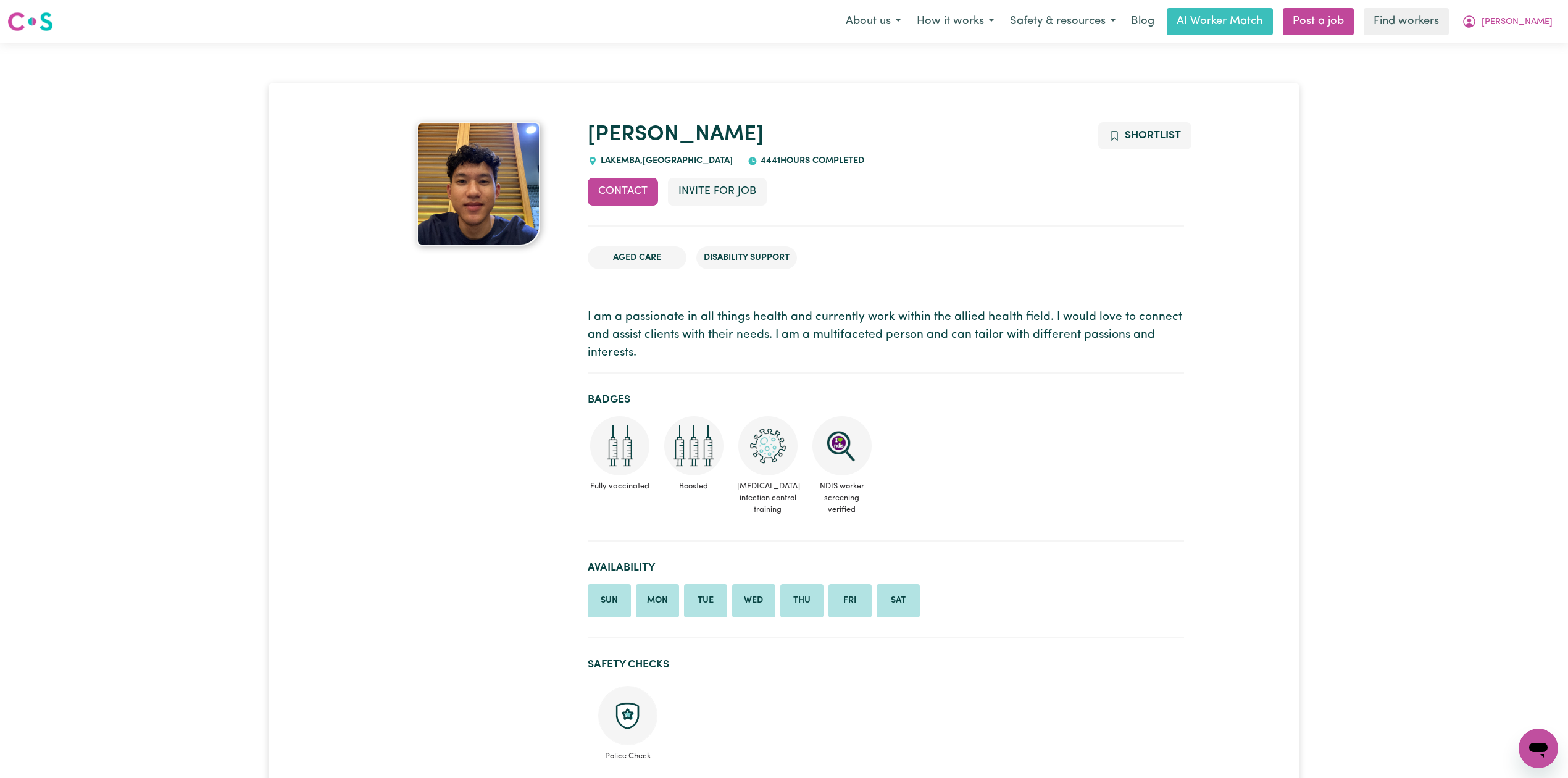
drag, startPoint x: 810, startPoint y: 62, endPoint x: 821, endPoint y: 70, distance: 13.6
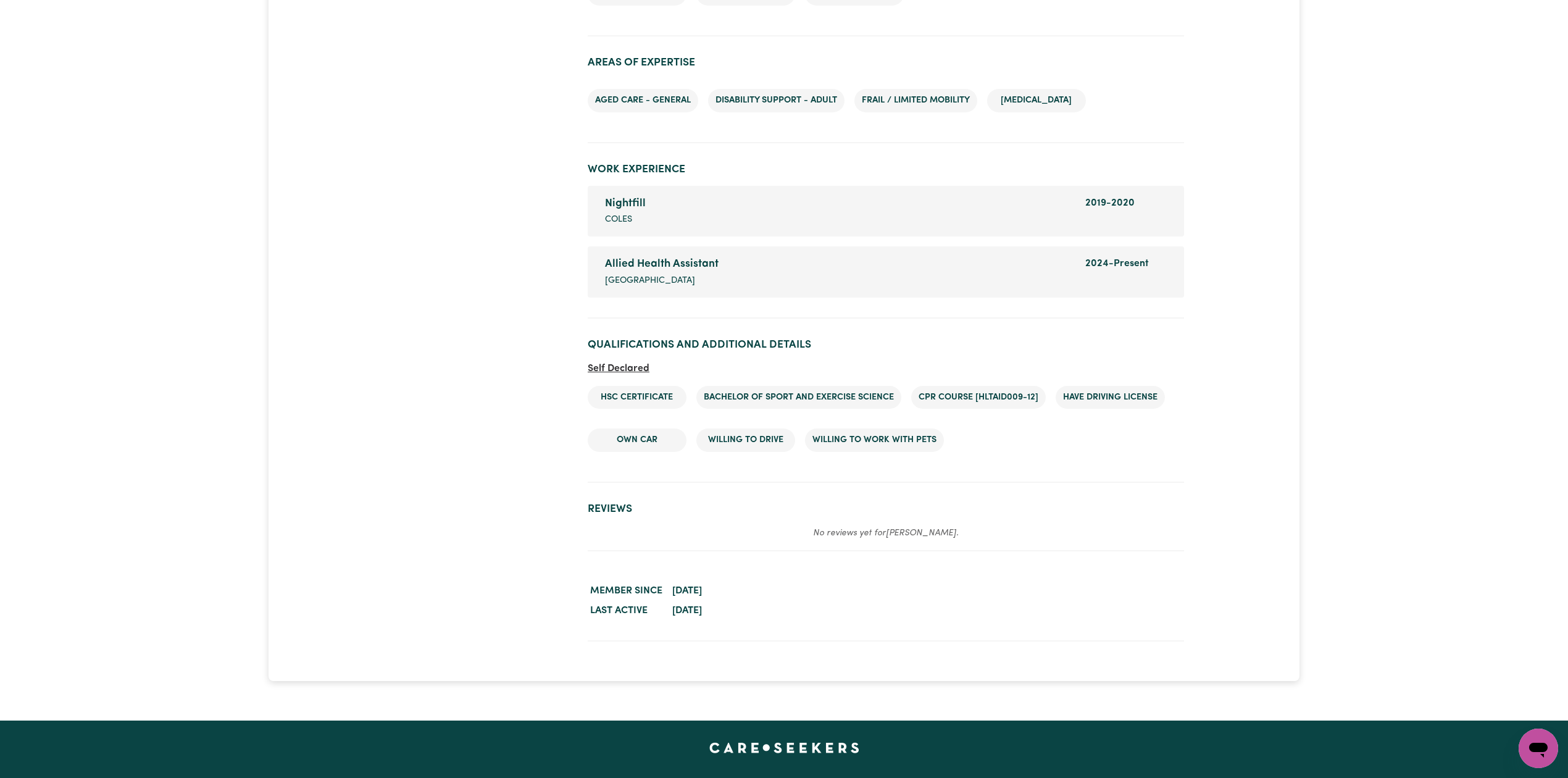
scroll to position [1570, 0]
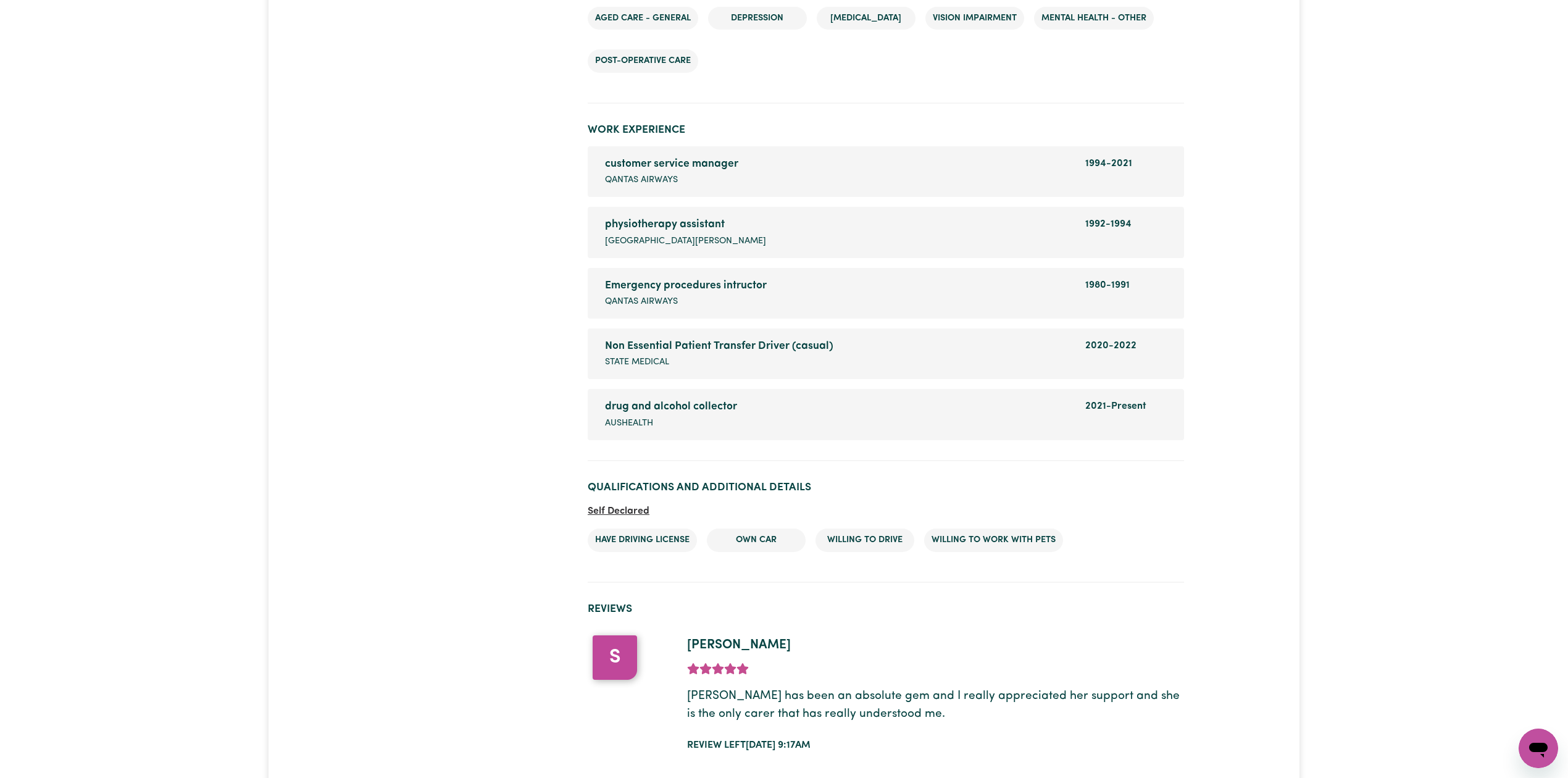
scroll to position [1747, 0]
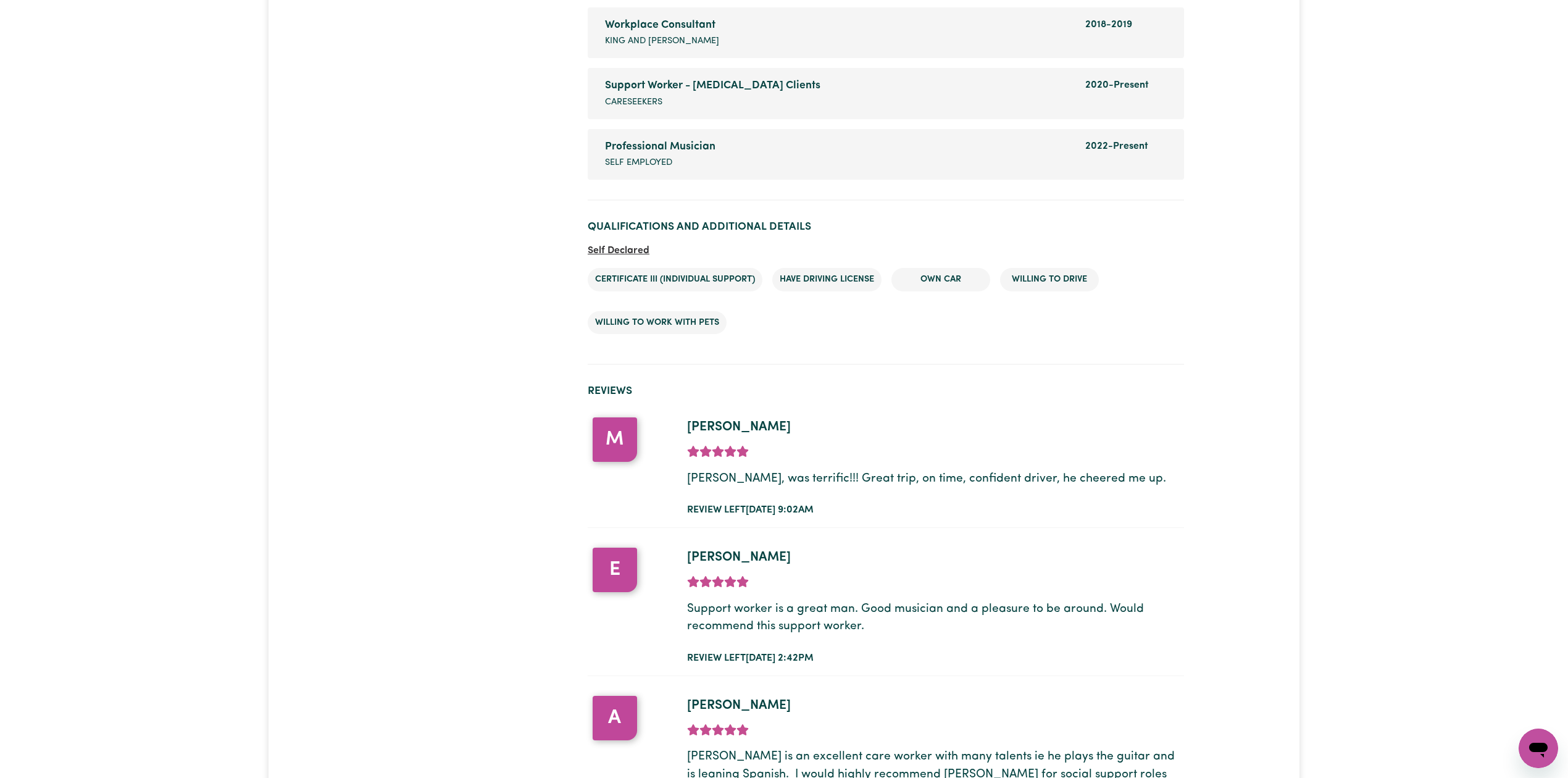
scroll to position [1882, 0]
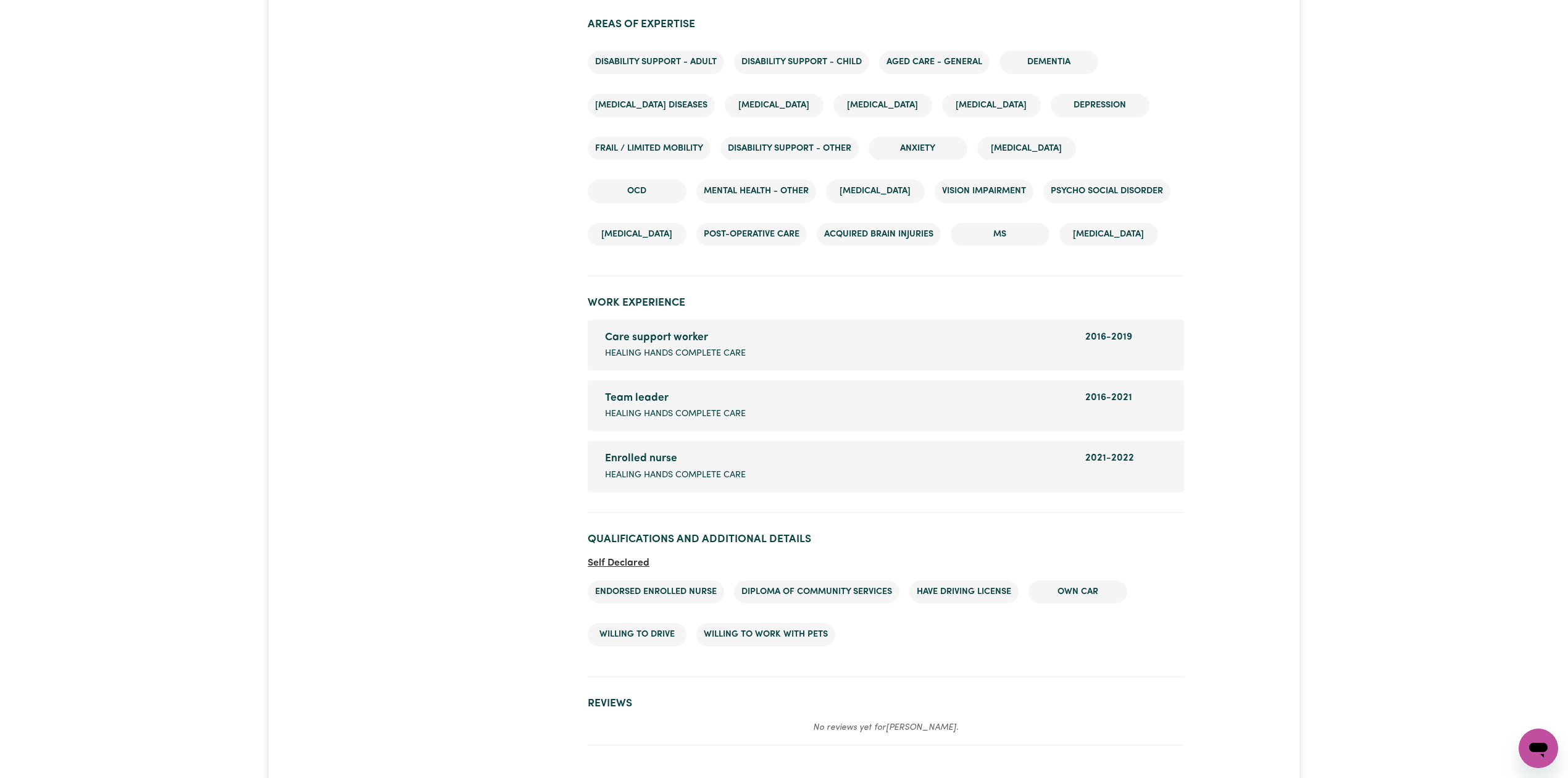
scroll to position [1827, 0]
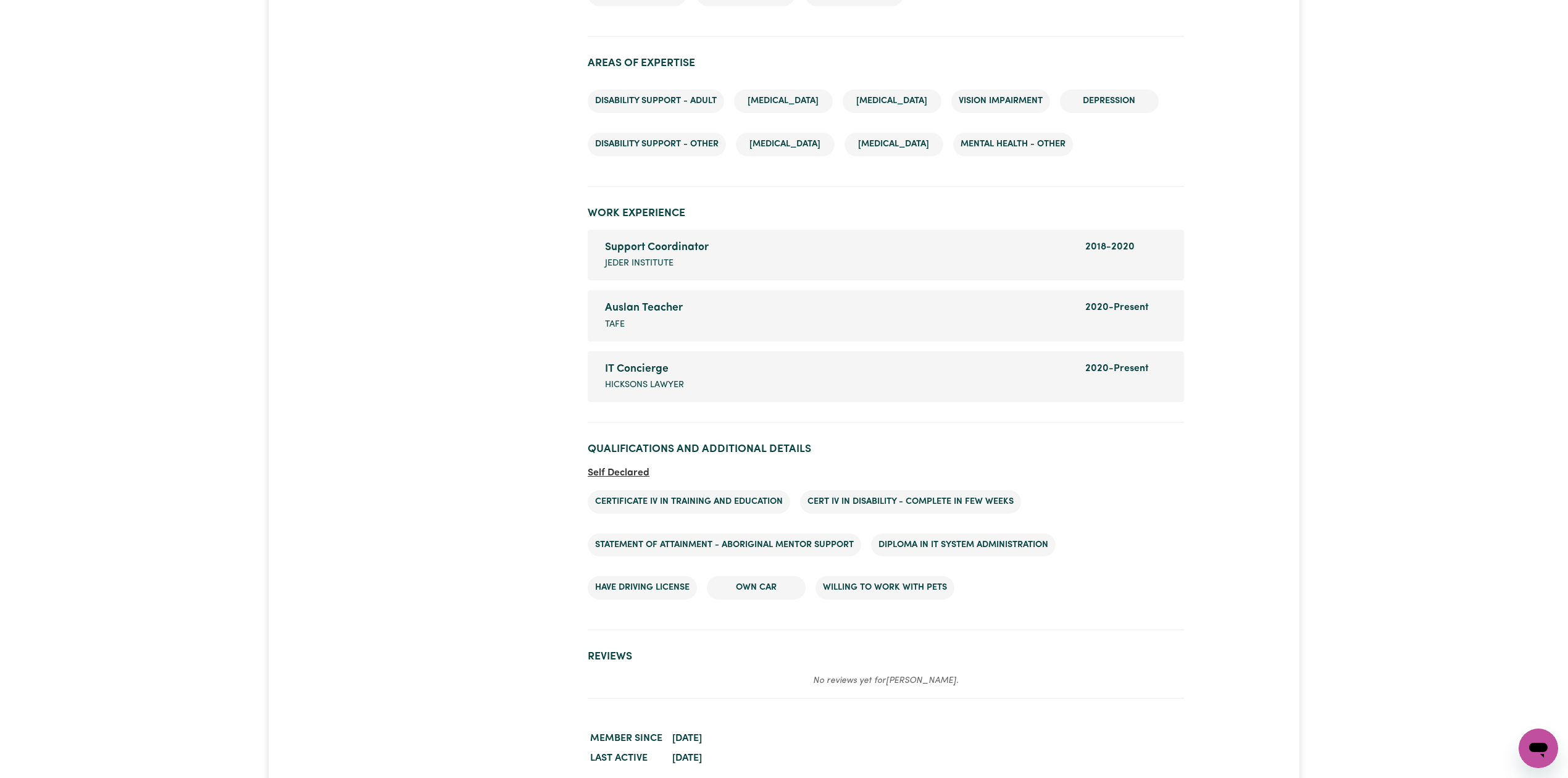
scroll to position [1443, 0]
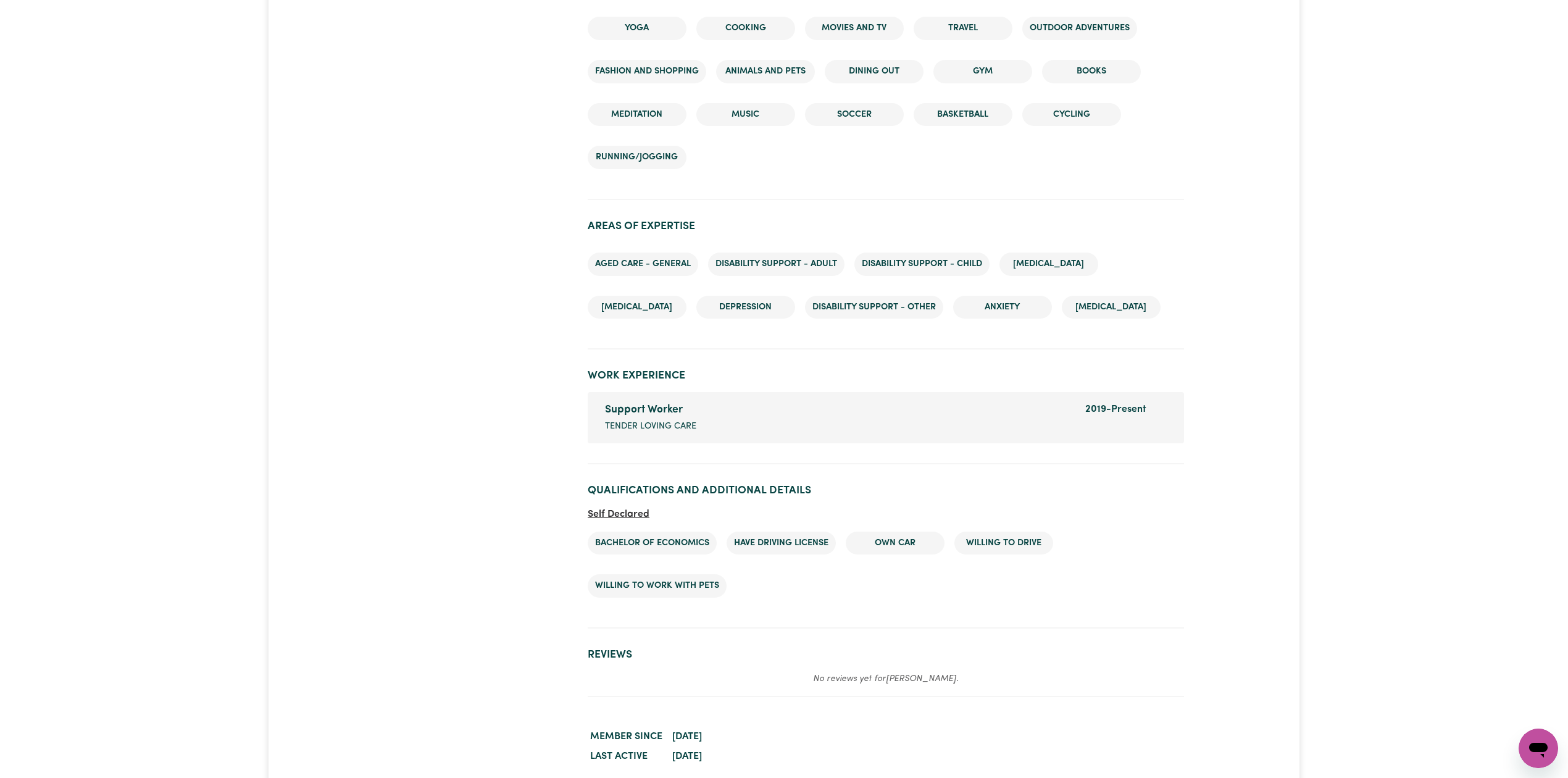
scroll to position [1561, 0]
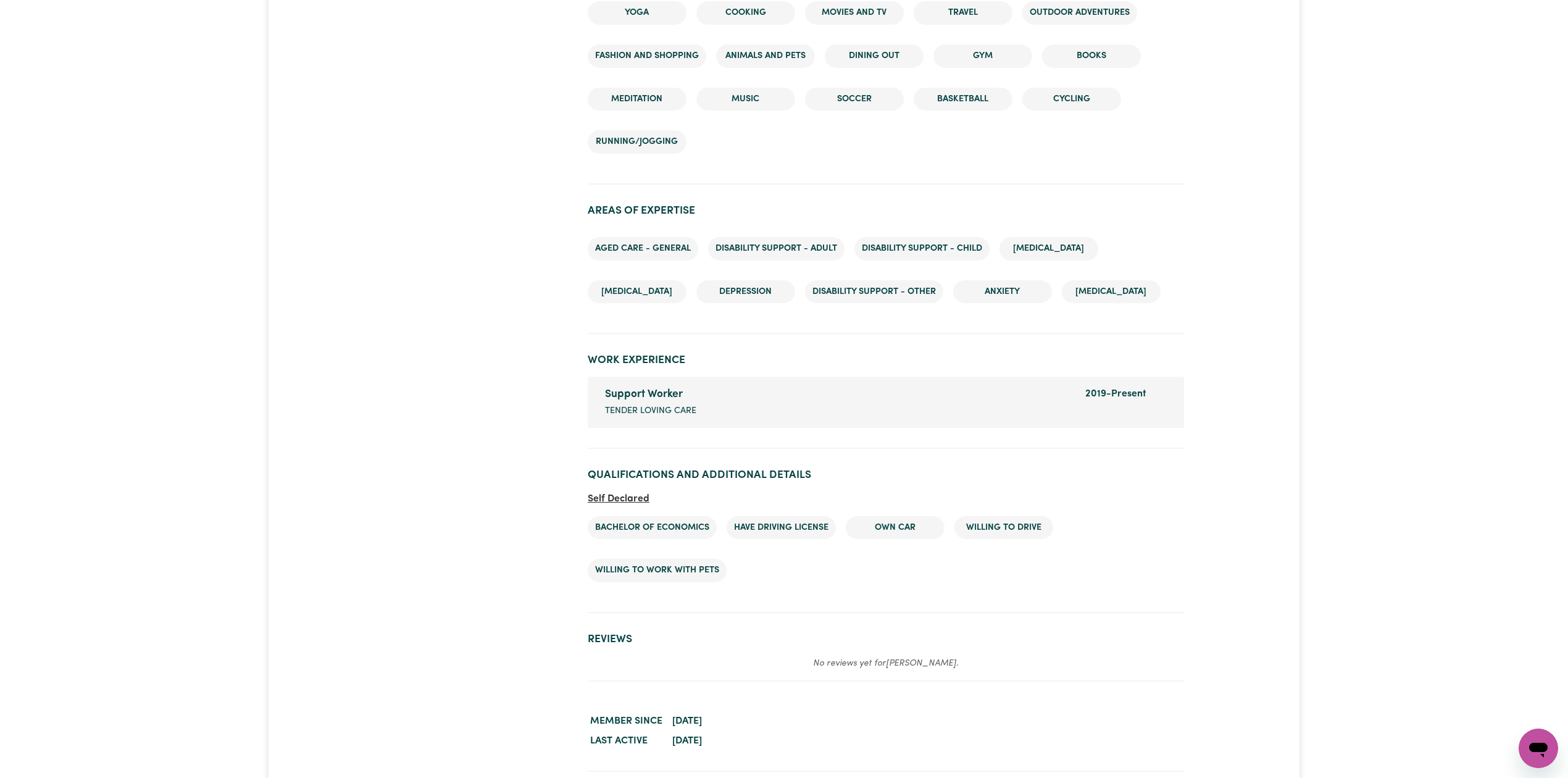
drag, startPoint x: 0, startPoint y: 0, endPoint x: 1579, endPoint y: 435, distance: 1637.8
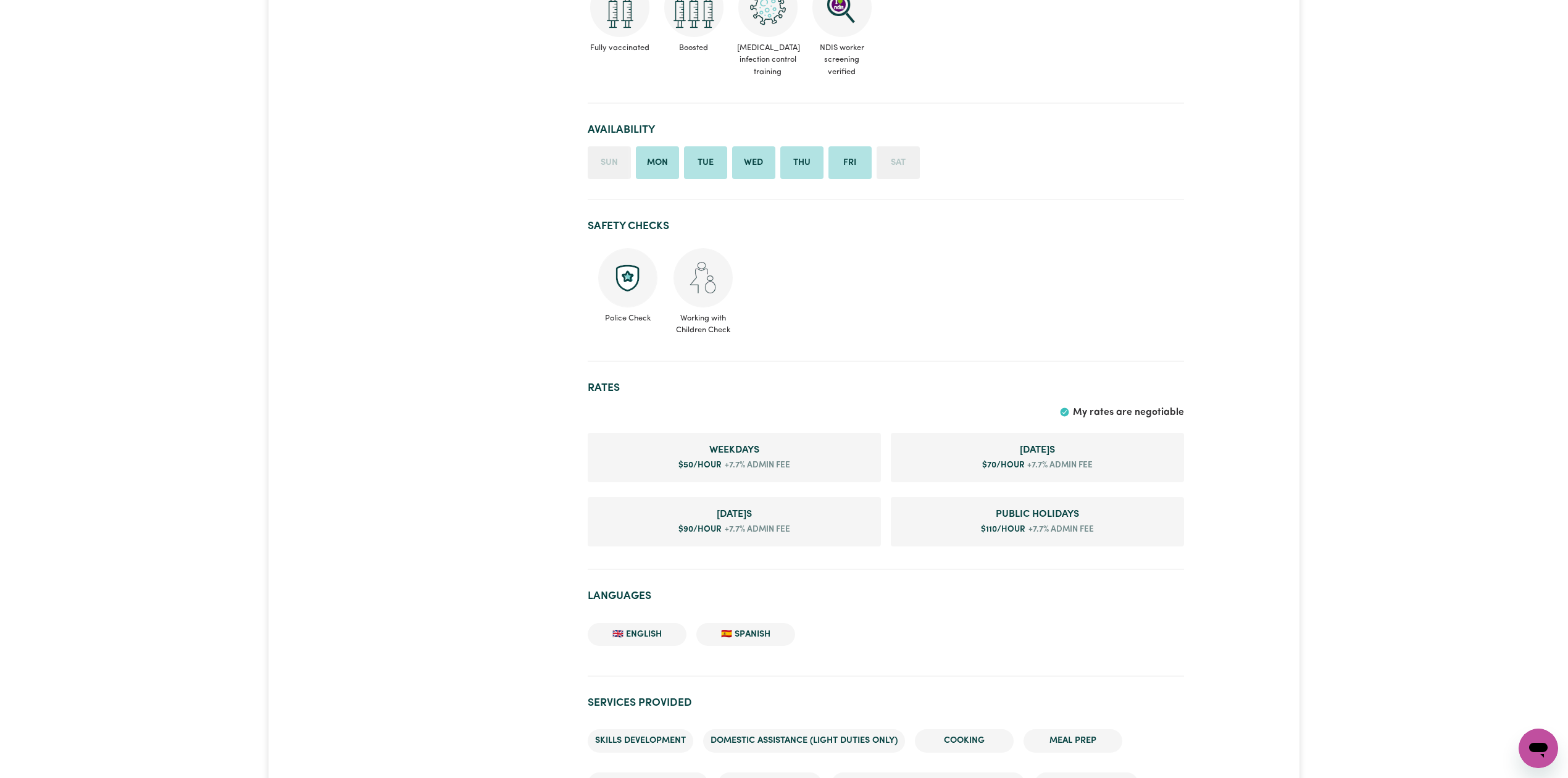
scroll to position [327, 0]
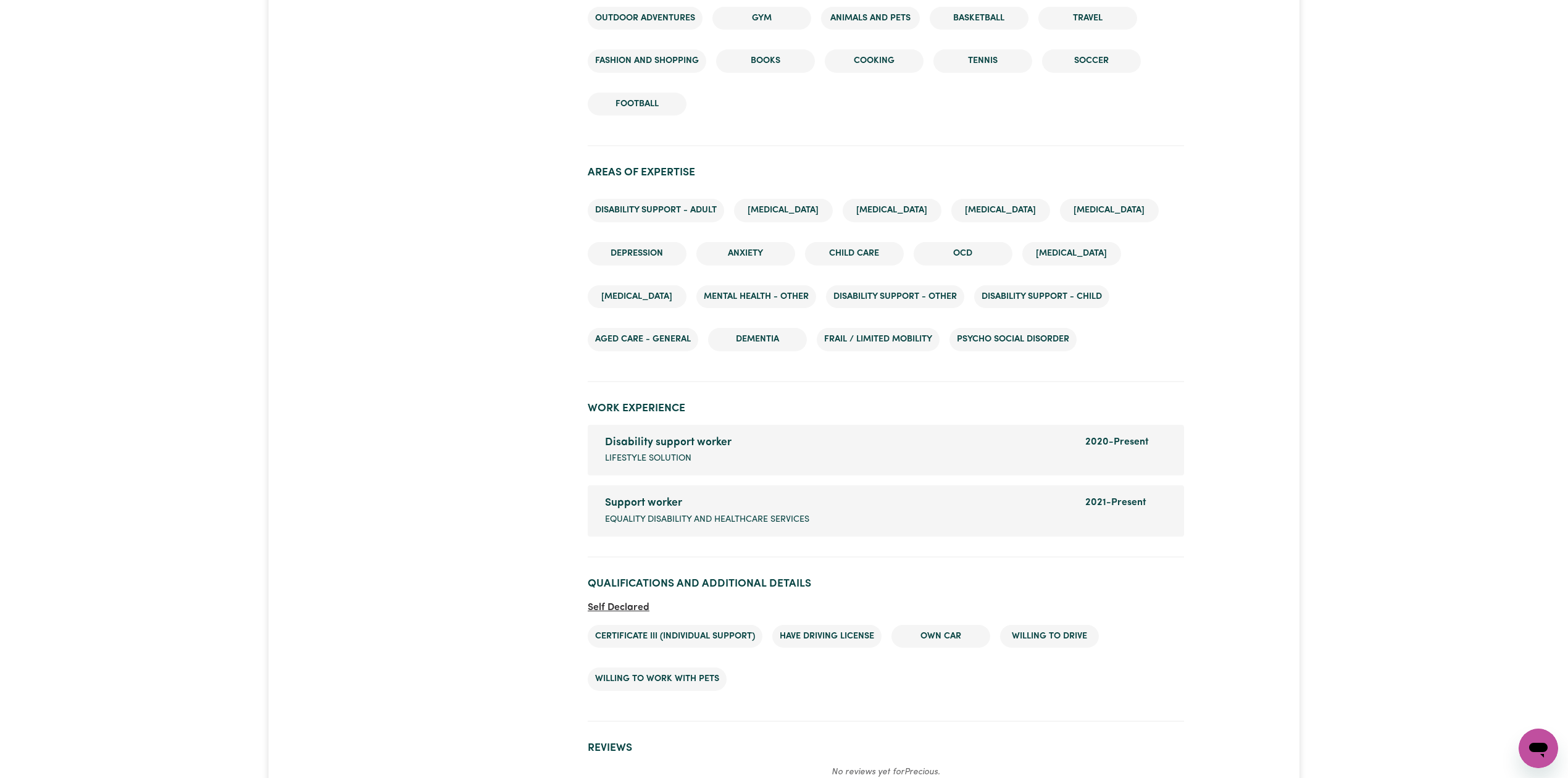
scroll to position [1893, 0]
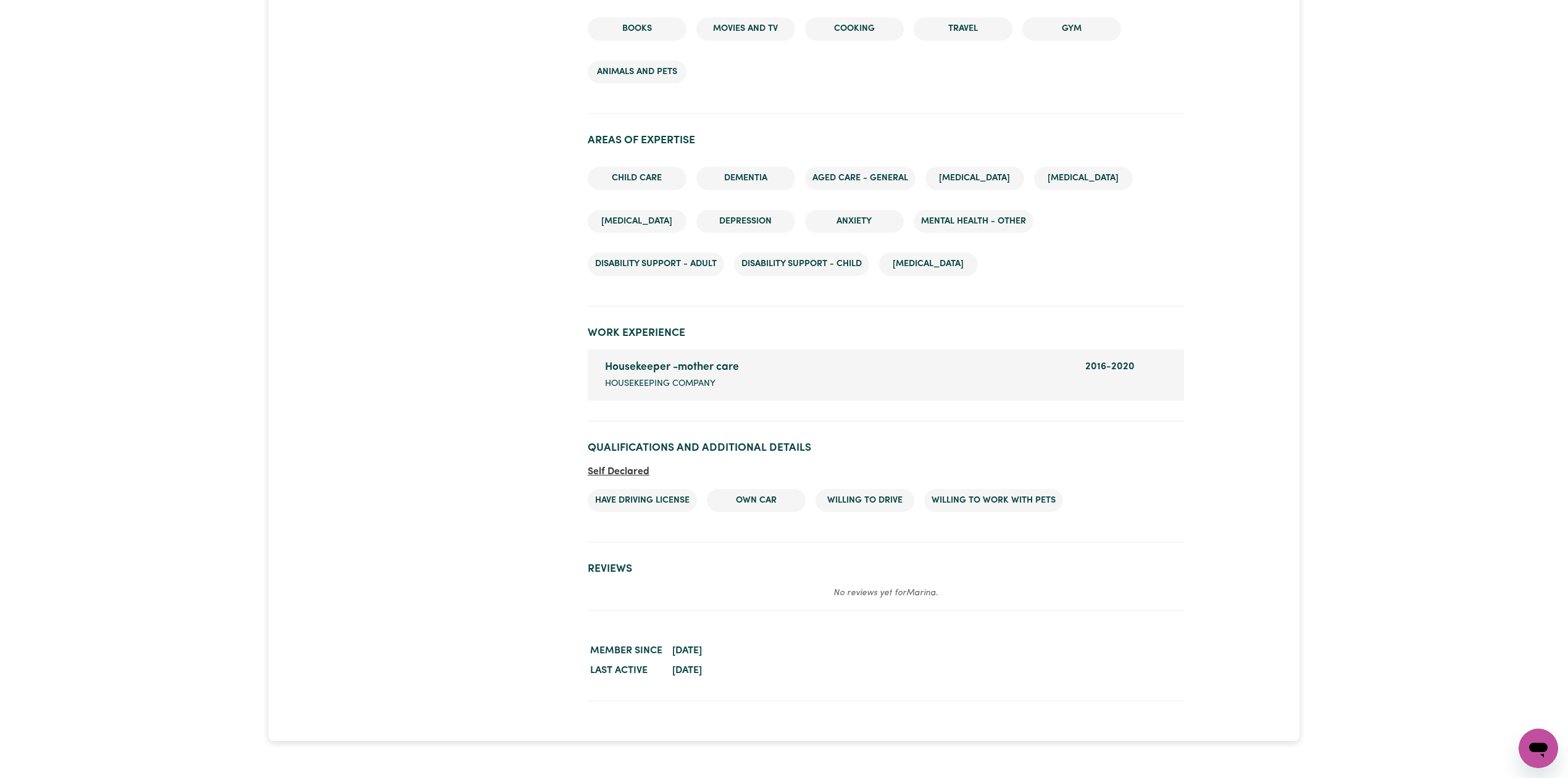
scroll to position [1494, 0]
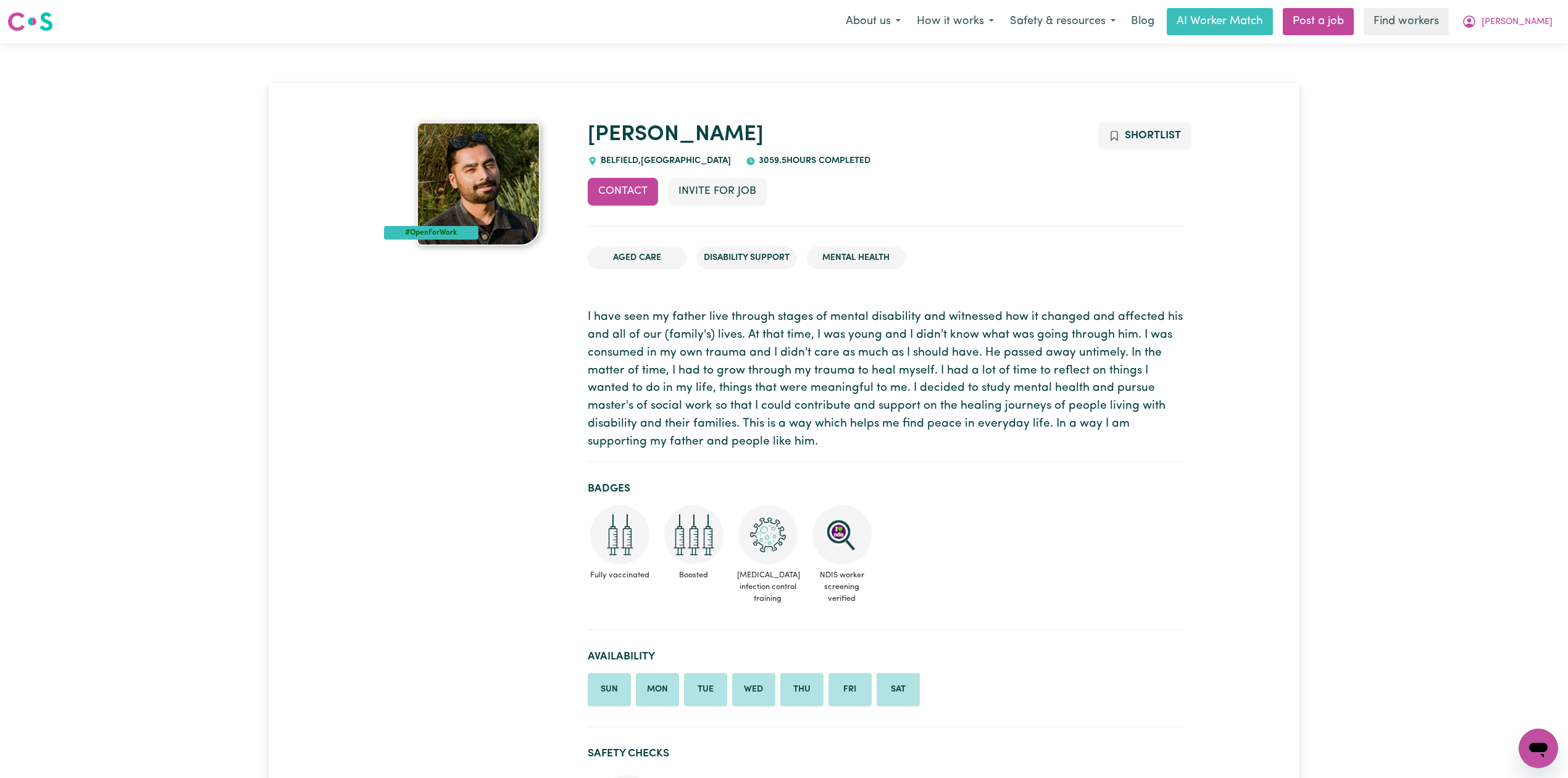
click at [655, 410] on p "I have seen my father live through stages of mental disability and witnessed ho…" at bounding box center [886, 380] width 597 height 142
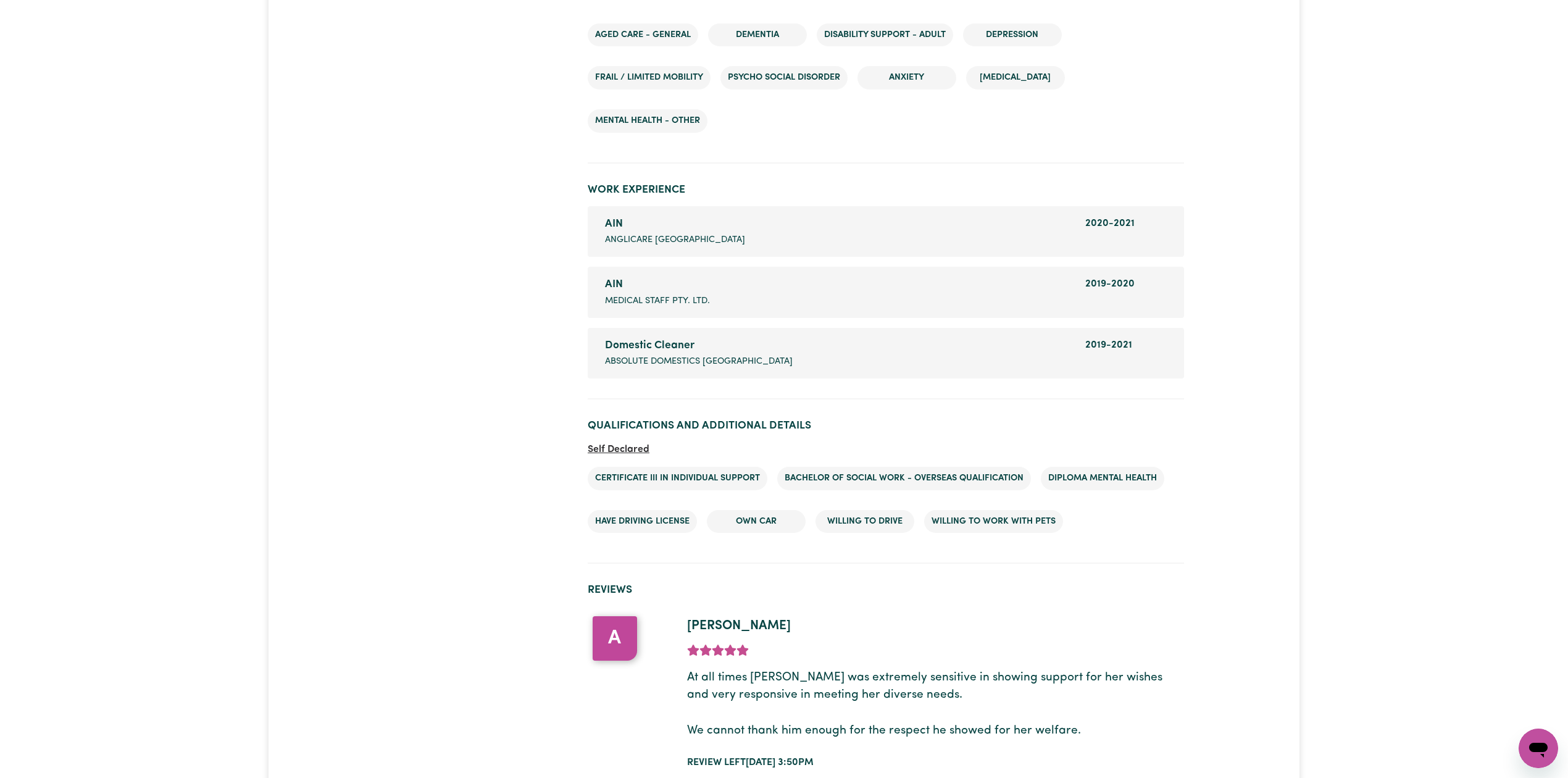
scroll to position [1834, 0]
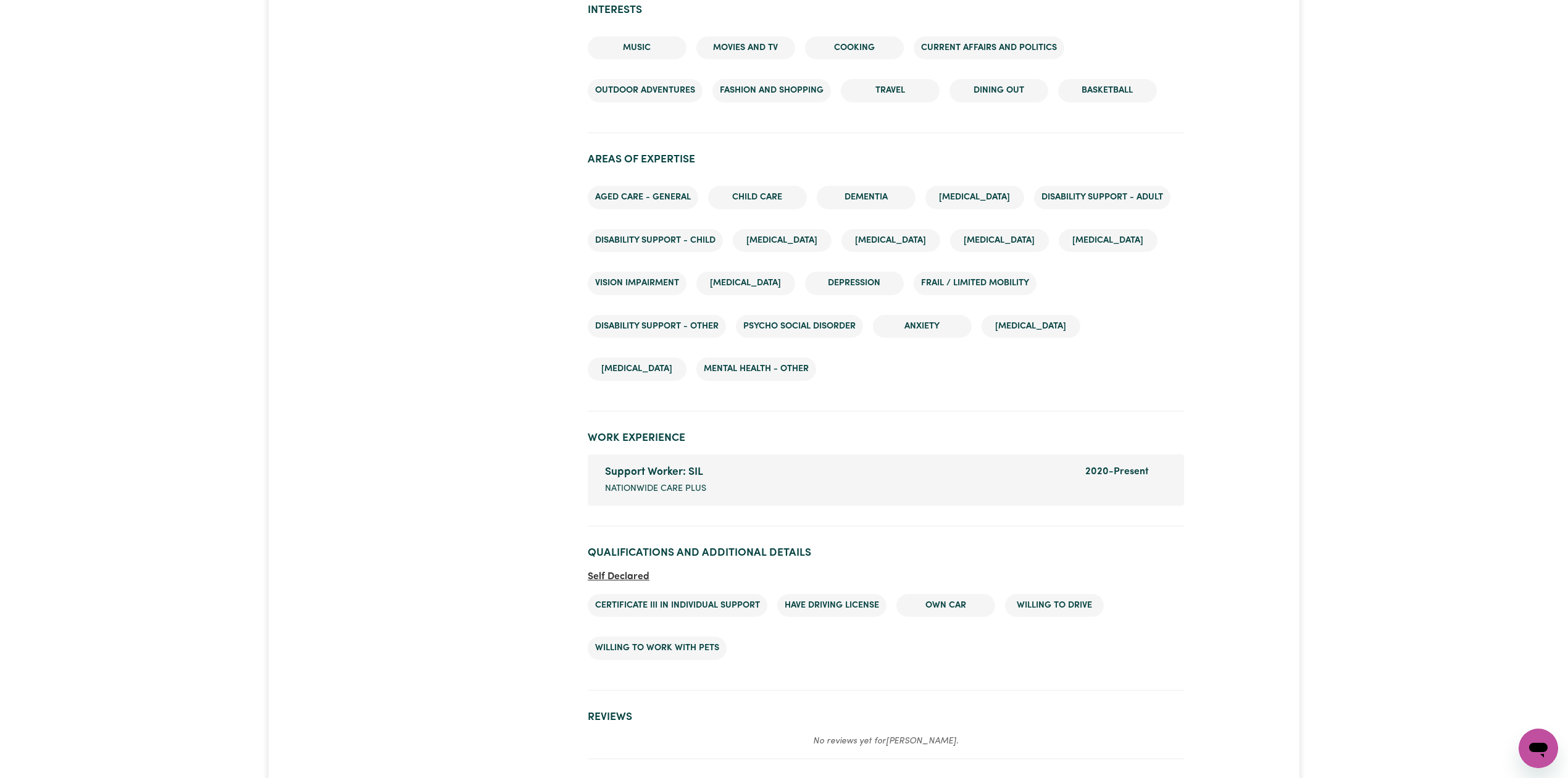
scroll to position [1415, 0]
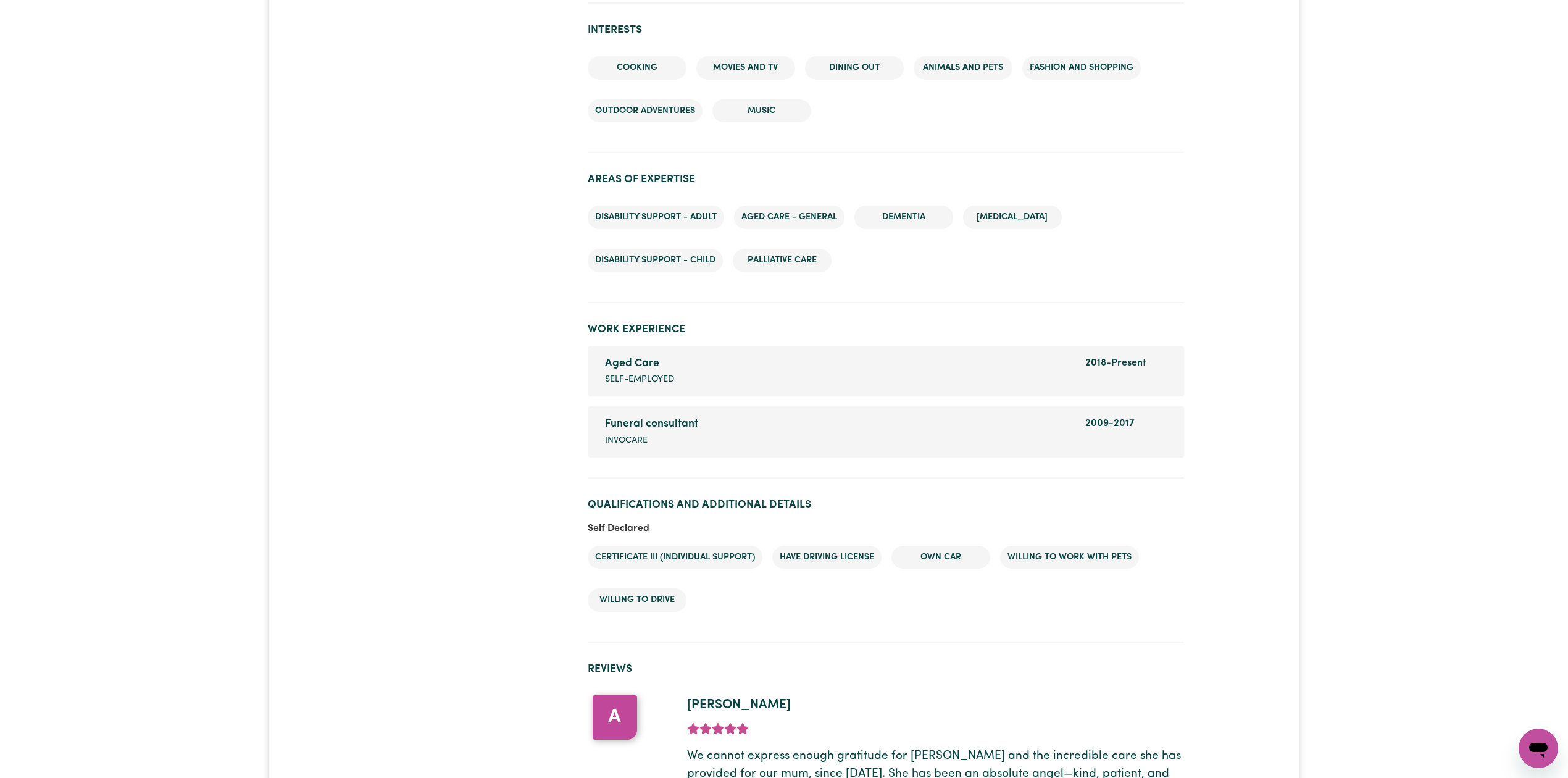
scroll to position [1463, 0]
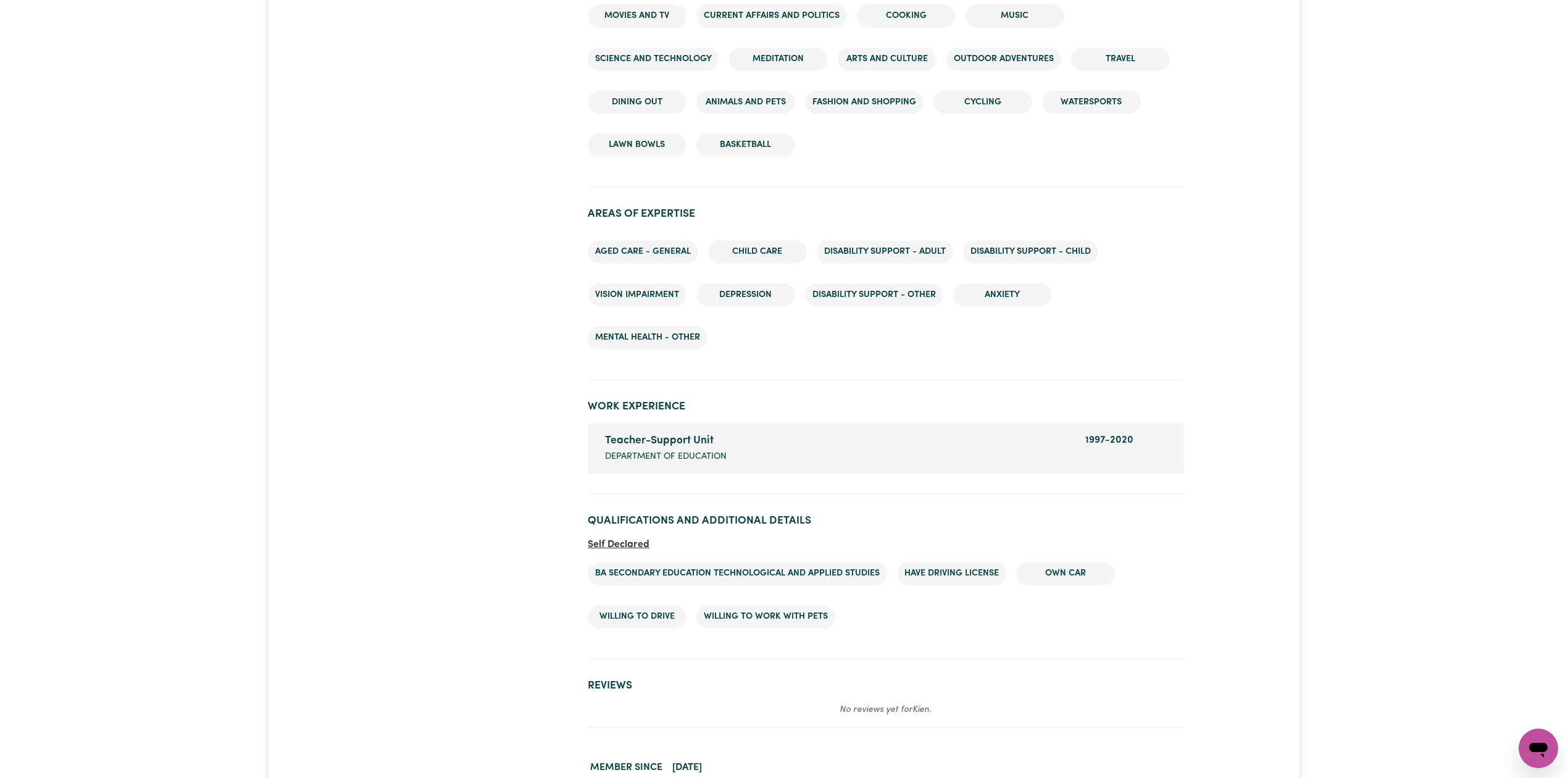
scroll to position [1653, 0]
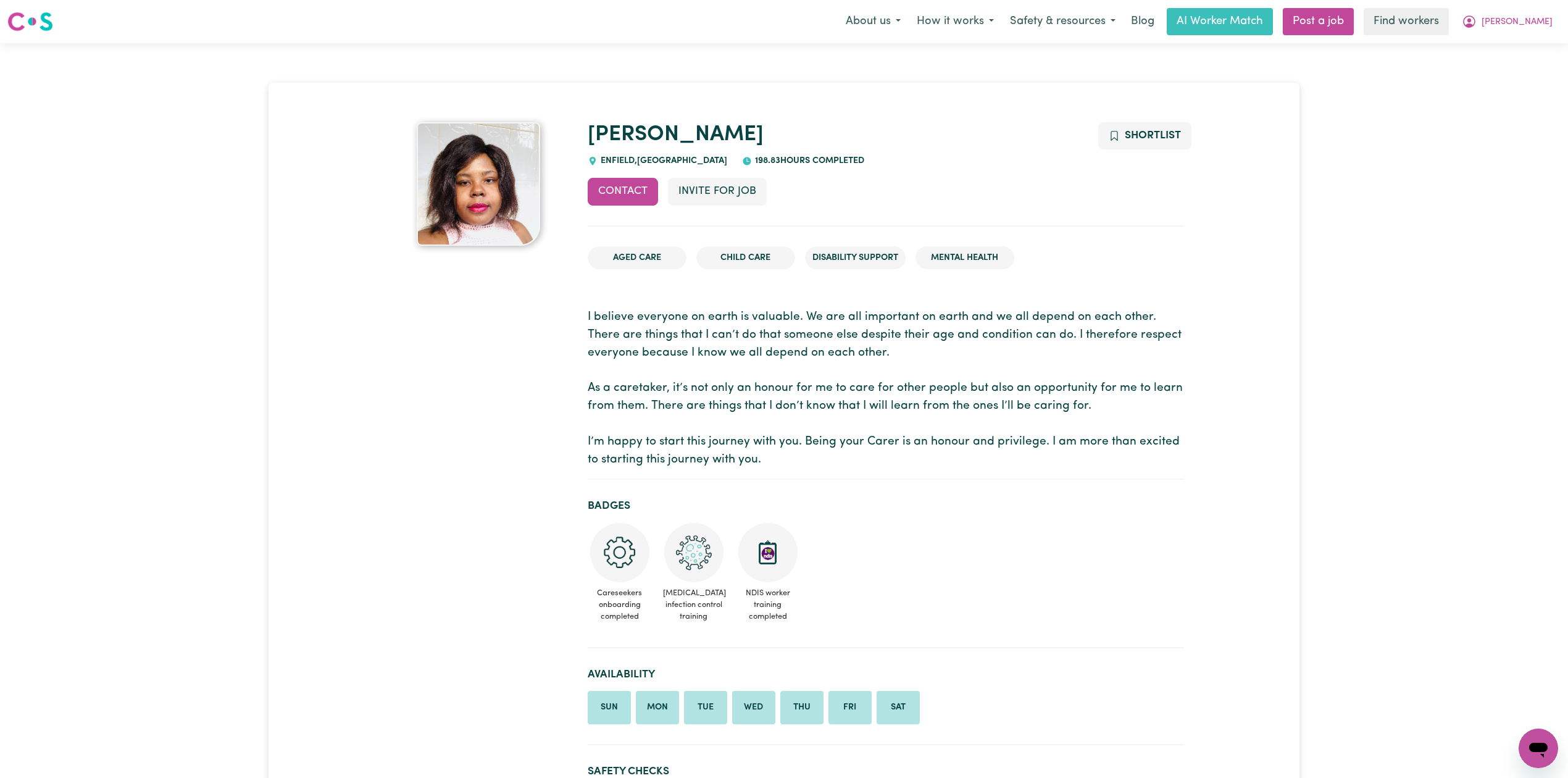
click at [745, 392] on p "I believe everyone on earth is valuable. We are all important on earth and we a…" at bounding box center [886, 389] width 597 height 160
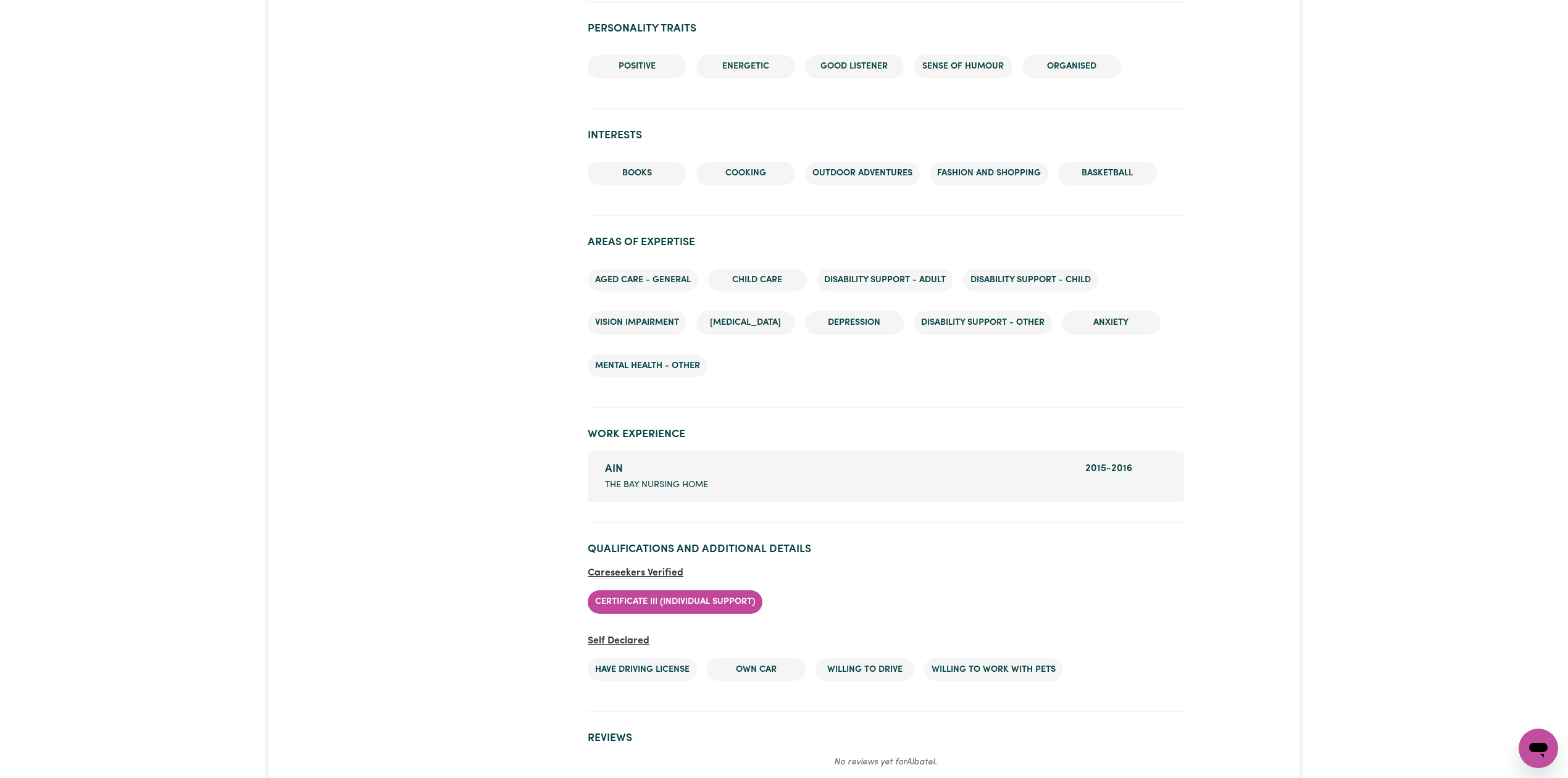
scroll to position [1290, 0]
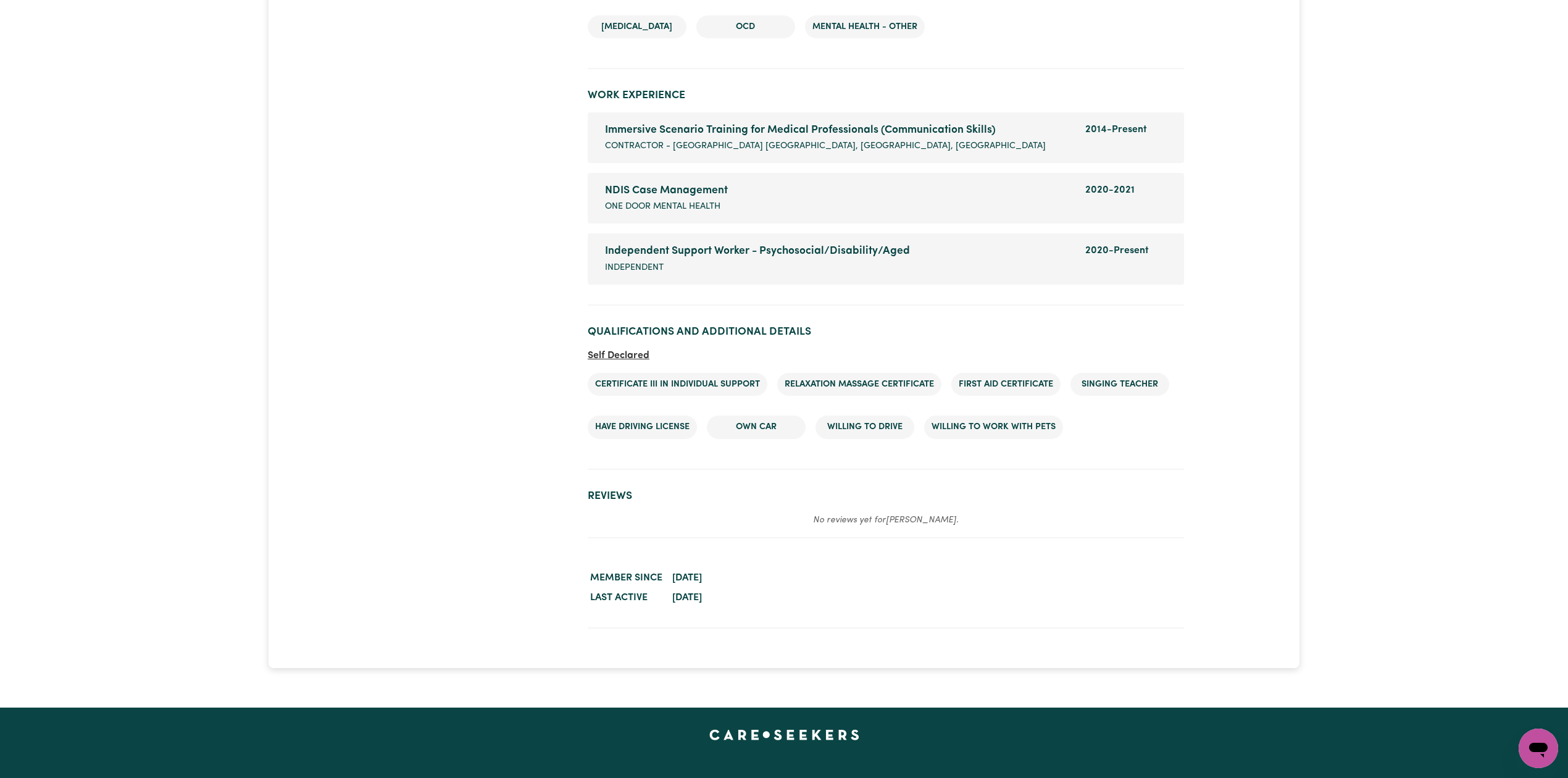
scroll to position [2223, 0]
